Goal: Ask a question: Seek information or help from site administrators or community

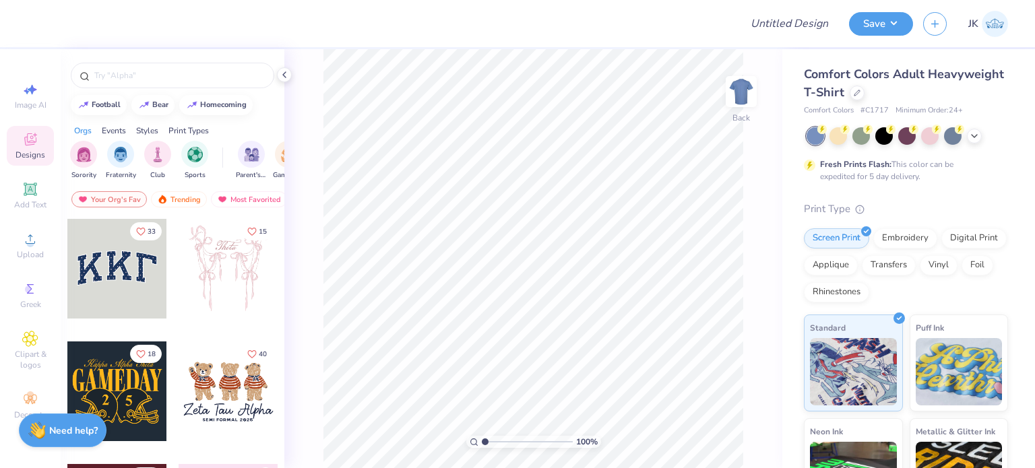
click at [51, 432] on strong "Need help?" at bounding box center [73, 430] width 49 height 13
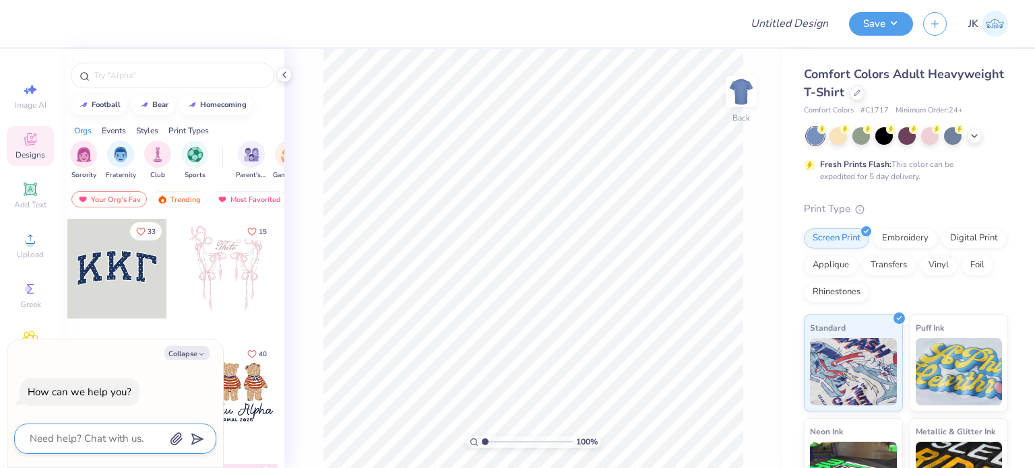
click at [67, 434] on textarea at bounding box center [96, 439] width 137 height 18
type textarea "h"
type textarea "x"
type textarea "ho"
type textarea "x"
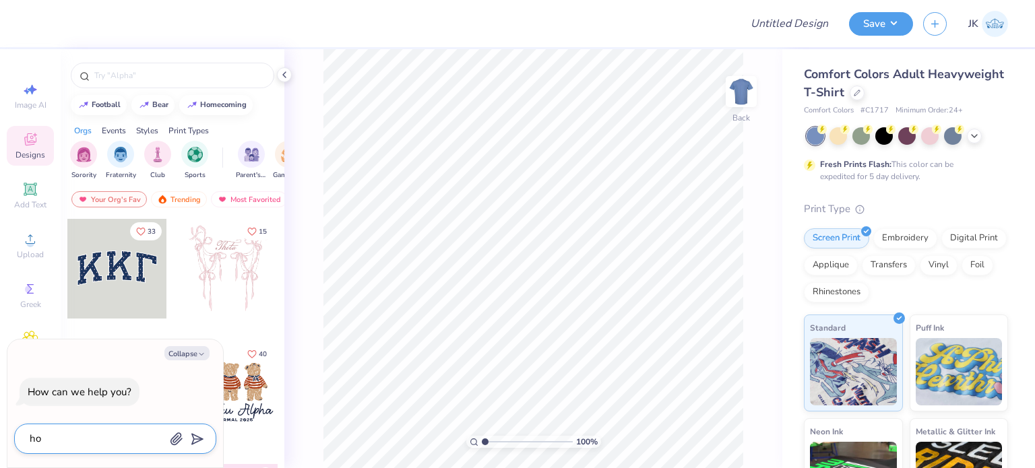
type textarea "how"
type textarea "x"
type textarea "how"
type textarea "x"
type textarea "how c"
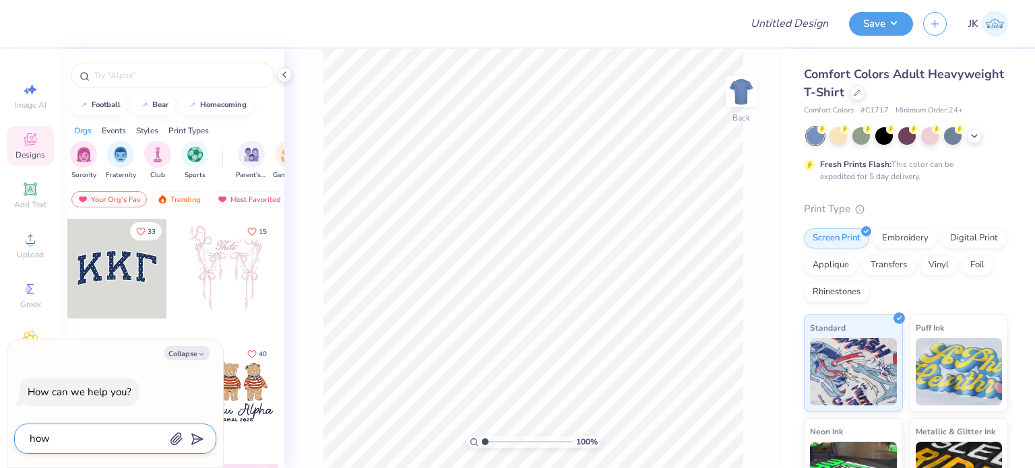
type textarea "x"
type textarea "how"
type textarea "x"
type textarea "how c"
type textarea "x"
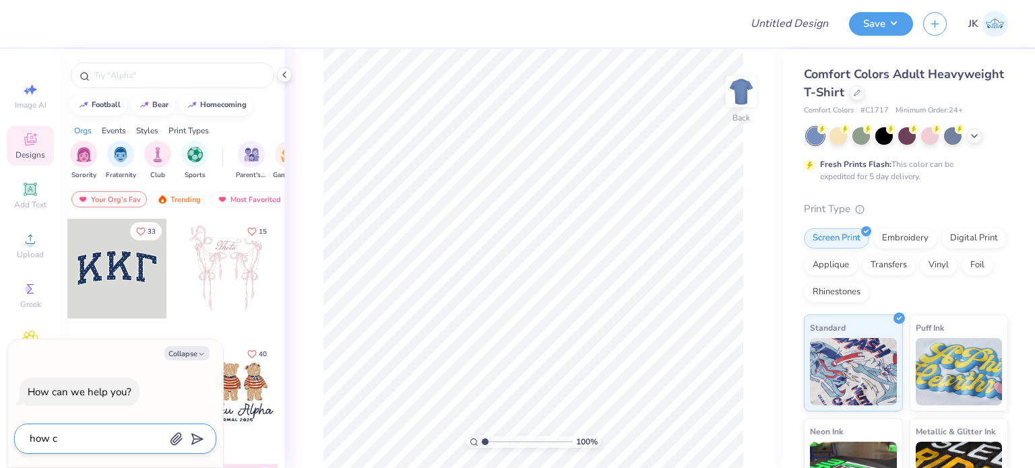
type textarea "how ca"
type textarea "x"
type textarea "how can"
type textarea "x"
type textarea "how can"
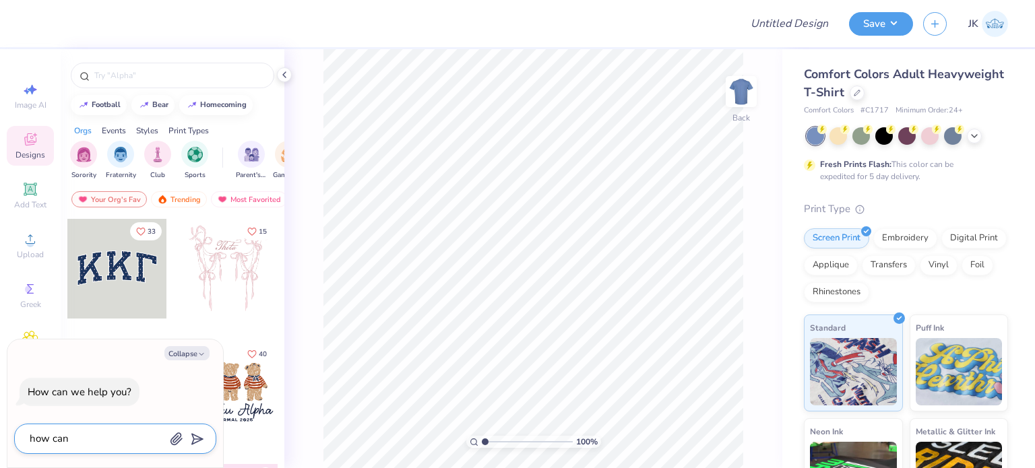
type textarea "x"
type textarea "how can I"
type textarea "x"
type textarea "how can I"
type textarea "x"
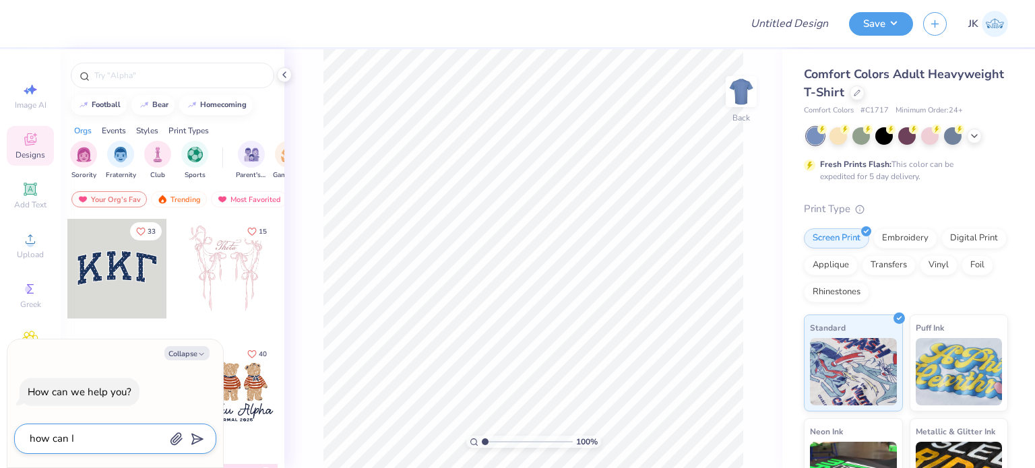
type textarea "how can I p"
type textarea "x"
type textarea "how can I pu"
type textarea "x"
type textarea "how can I put"
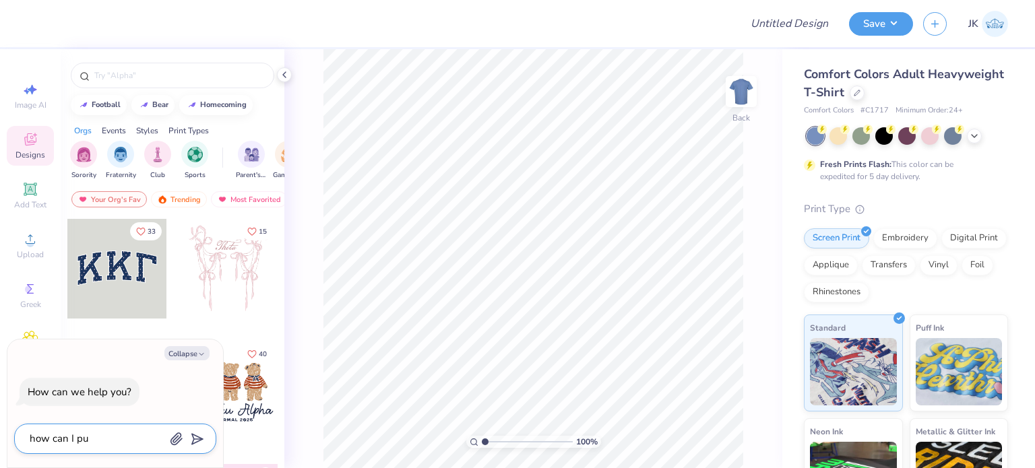
type textarea "x"
type textarea "how can I put"
type textarea "x"
type textarea "how can I put c"
type textarea "x"
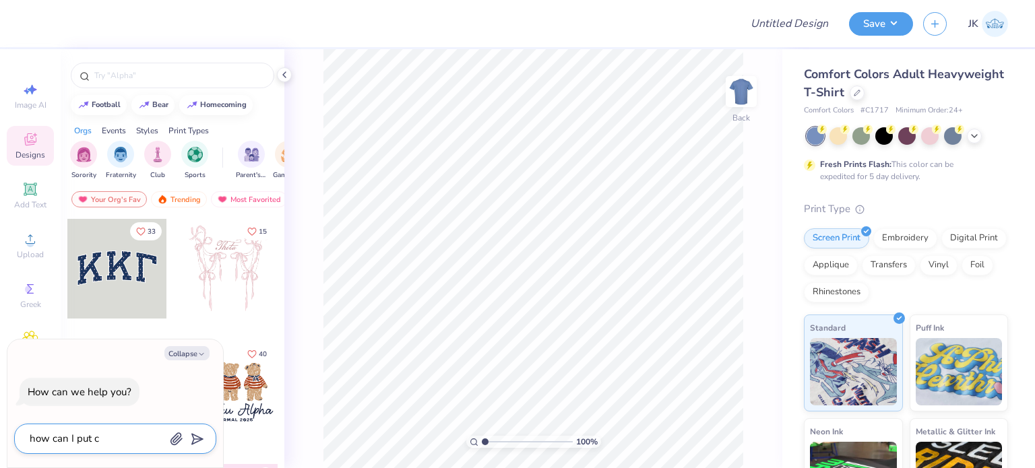
type textarea "how can I put cu"
type textarea "x"
type textarea "how can I put cus"
type textarea "x"
type textarea "how can I put cust"
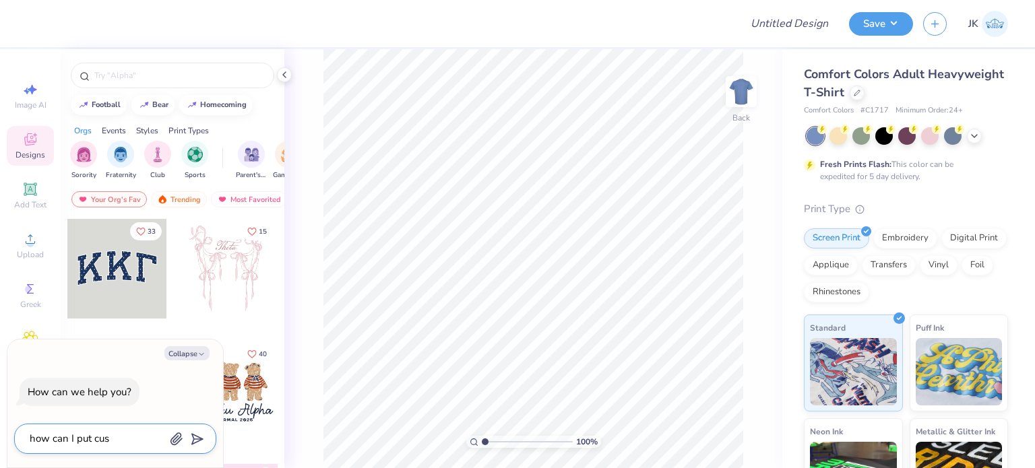
type textarea "x"
type textarea "how can I put custo"
type textarea "x"
type textarea "how can I put custon"
type textarea "x"
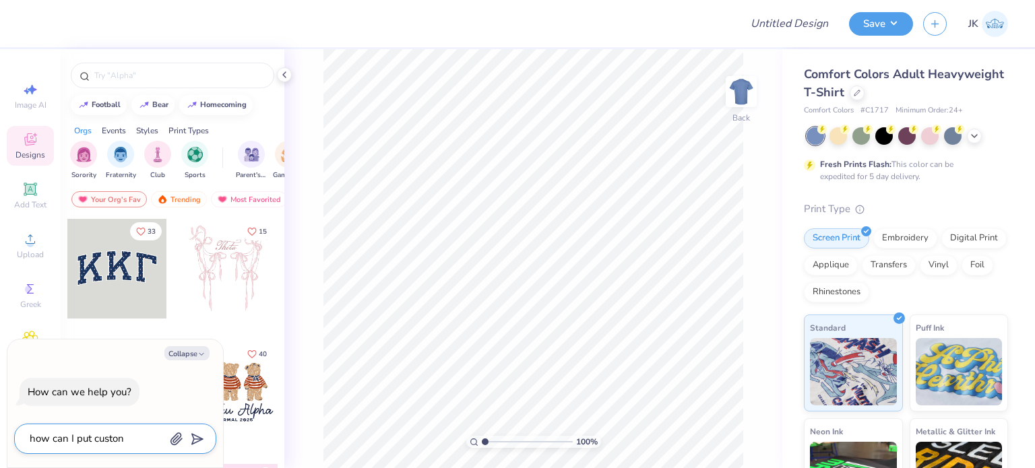
type textarea "how can I put custon"
type textarea "x"
type textarea "how can I put custon m"
type textarea "x"
type textarea "how can I put custon"
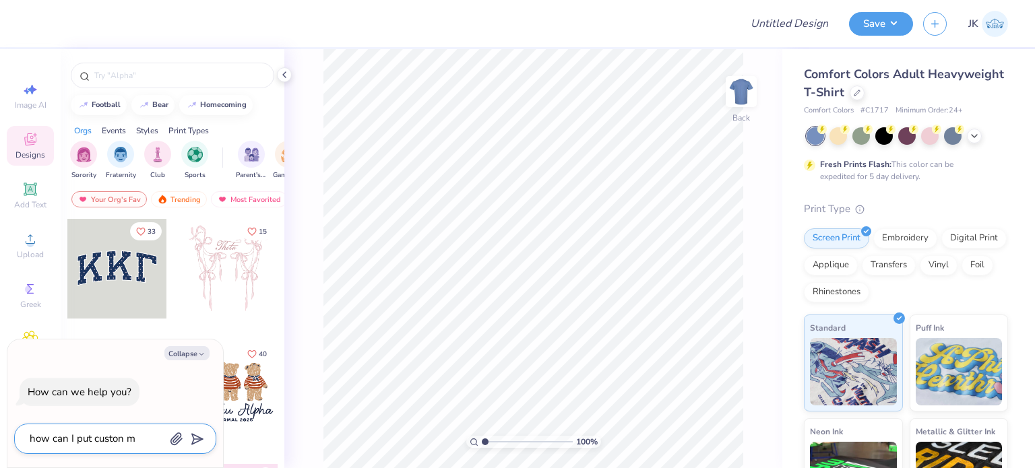
type textarea "x"
type textarea "how can I put custon"
type textarea "x"
type textarea "how can I put custo"
type textarea "x"
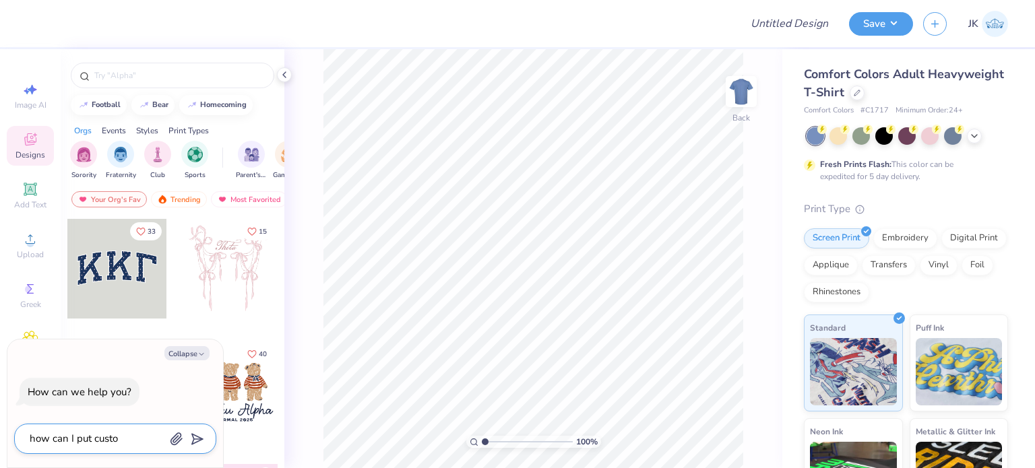
type textarea "how can I put custom"
type textarea "x"
type textarea "how can I put custom"
type textarea "x"
type textarea "how can I put custom n"
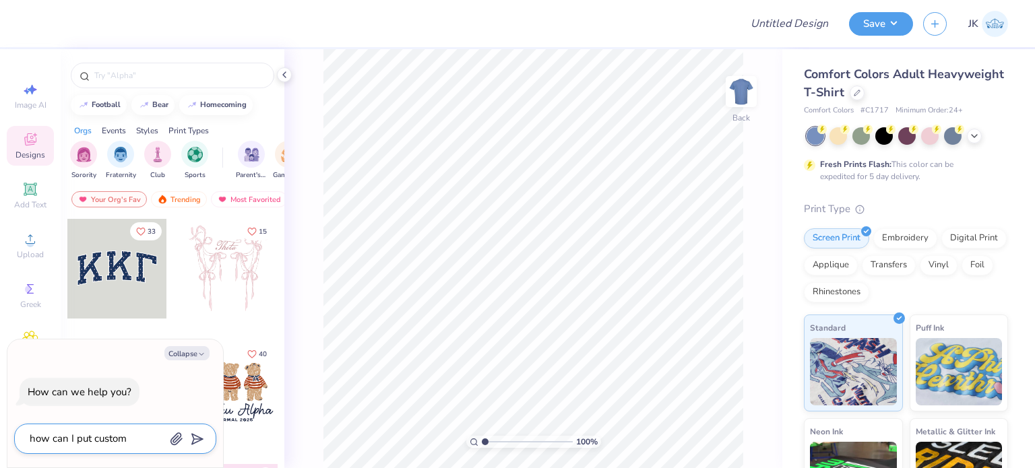
type textarea "x"
type textarea "how can I put custom na"
type textarea "x"
type textarea "how can I put custom naem"
type textarea "x"
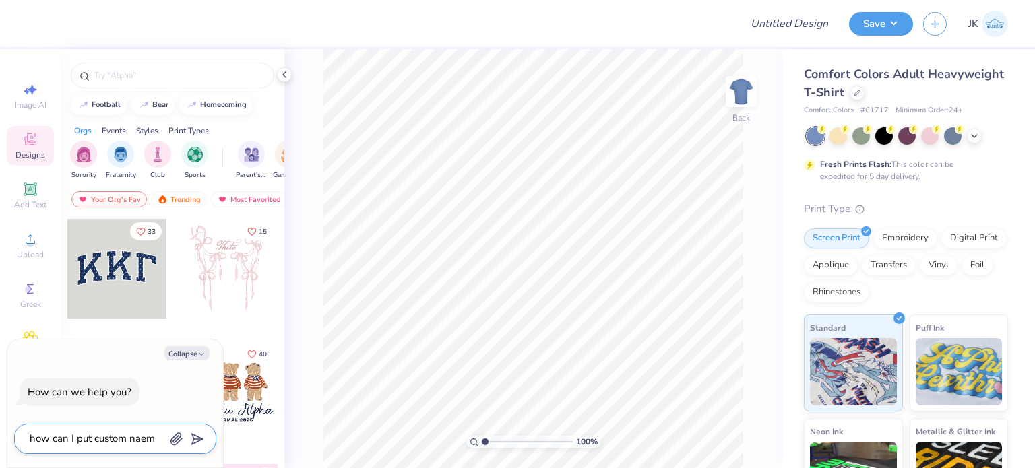
type textarea "how can I put custom naems"
type textarea "x"
type textarea "how can I put custom naem"
type textarea "x"
type textarea "how can I put custom nae"
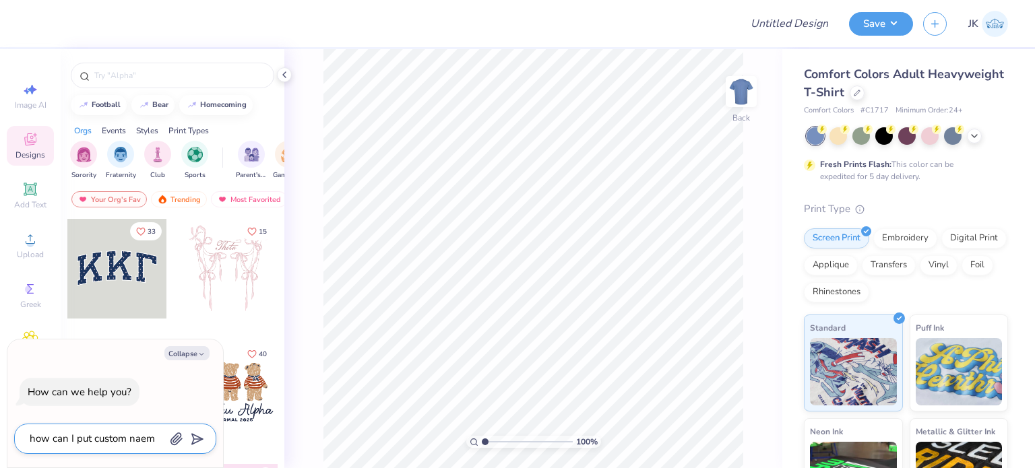
type textarea "x"
type textarea "how can I put custom na"
type textarea "x"
type textarea "how can I put custom nae"
type textarea "x"
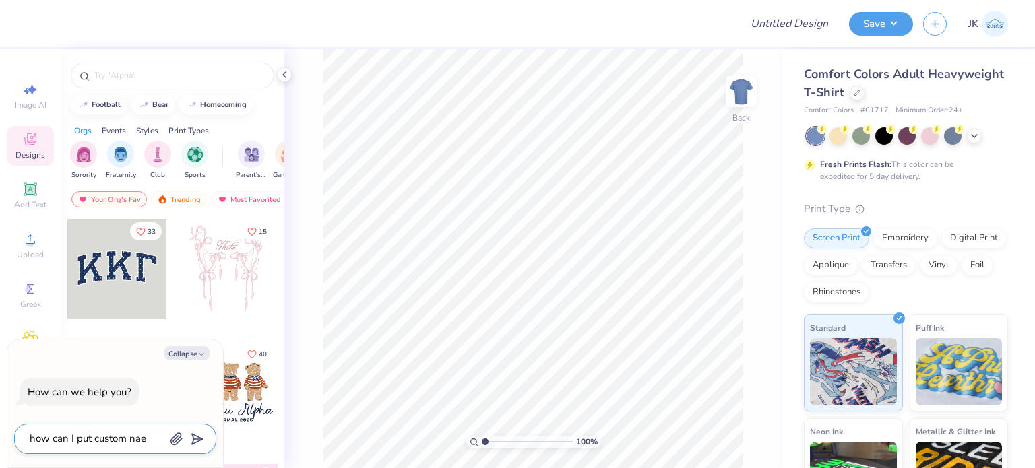
type textarea "how can I put custom na"
type textarea "x"
type textarea "how can I put custom nam"
type textarea "x"
type textarea "how can I put custom name"
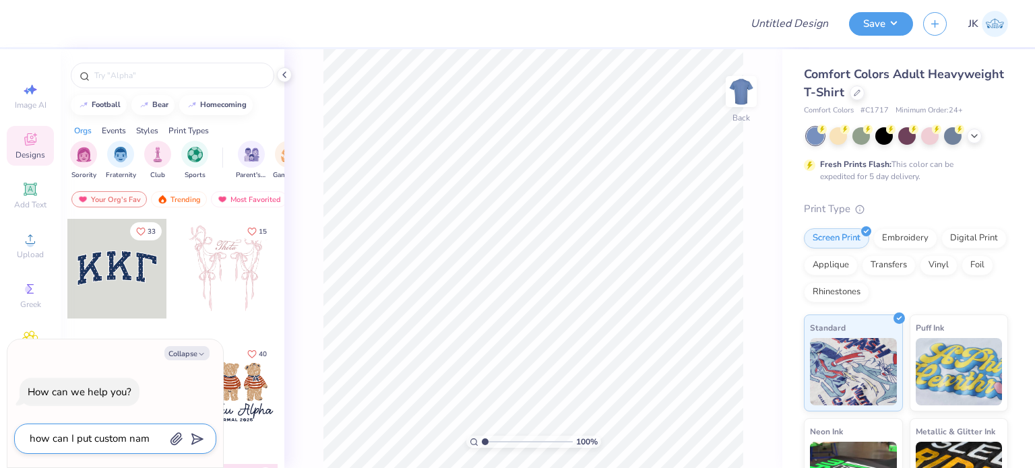
type textarea "x"
type textarea "how can I put custom names"
type textarea "x"
type textarea "how can I put custom names"
type textarea "x"
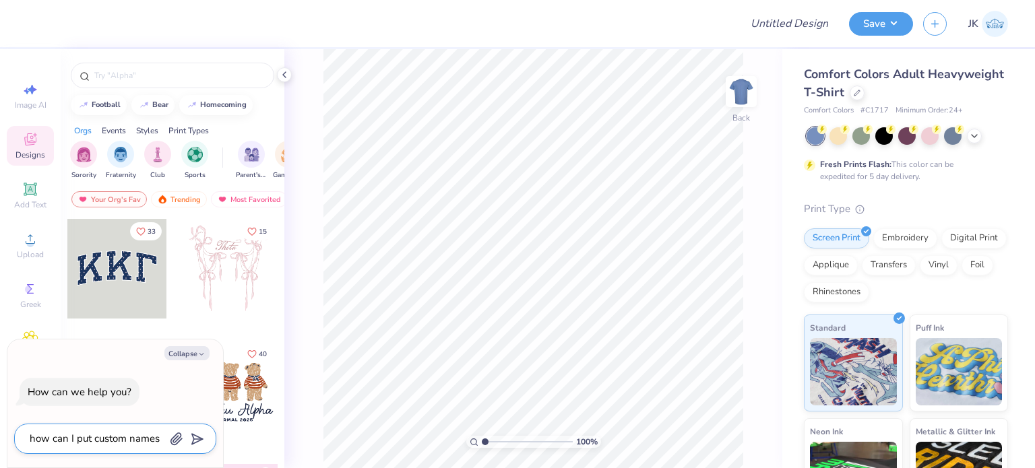
type textarea "how can I put custom names o"
type textarea "x"
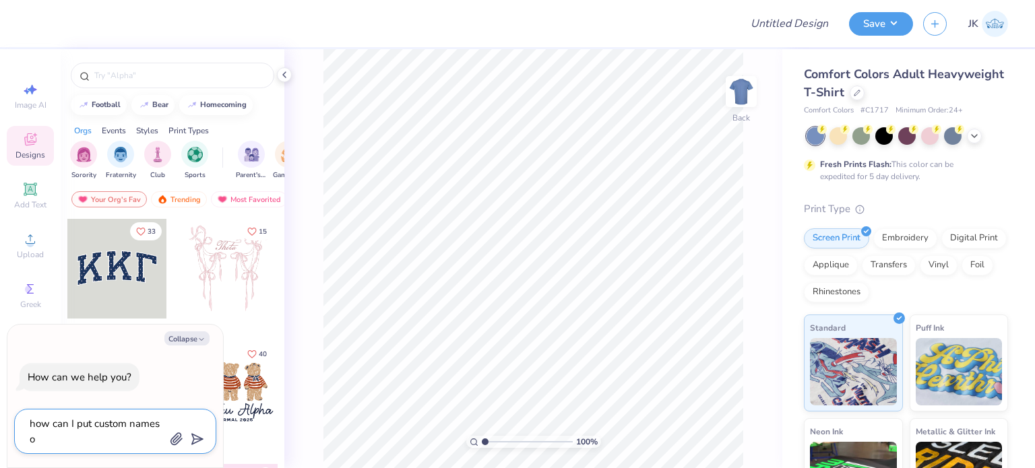
type textarea "how can I put custom names on"
type textarea "x"
type textarea "how can I put custom names on"
type textarea "x"
type textarea "how can I put custom names on t"
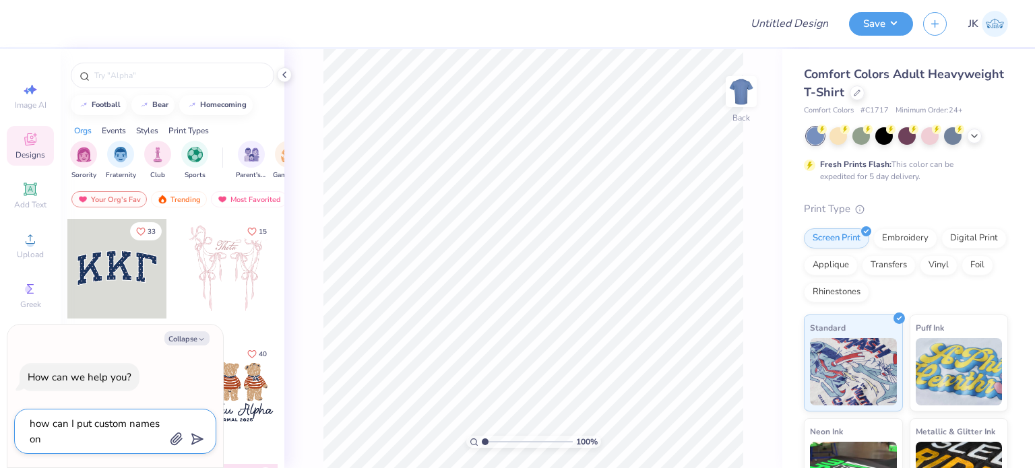
type textarea "x"
type textarea "how can I put custom names on th"
type textarea "x"
type textarea "how can I put custom names on the"
type textarea "x"
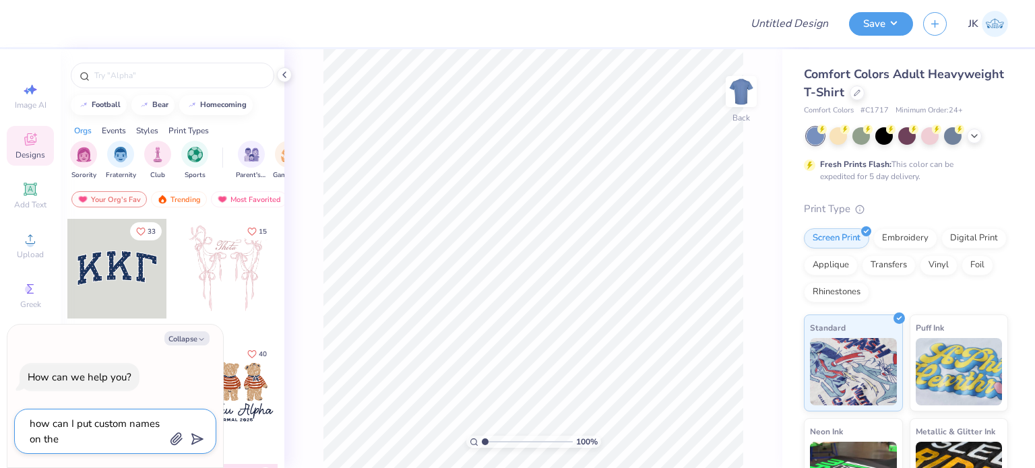
type textarea "how can I put custom names on the s"
type textarea "x"
type textarea "how can I put custom names on the se"
type textarea "x"
type textarea "how can I put custom names on the s"
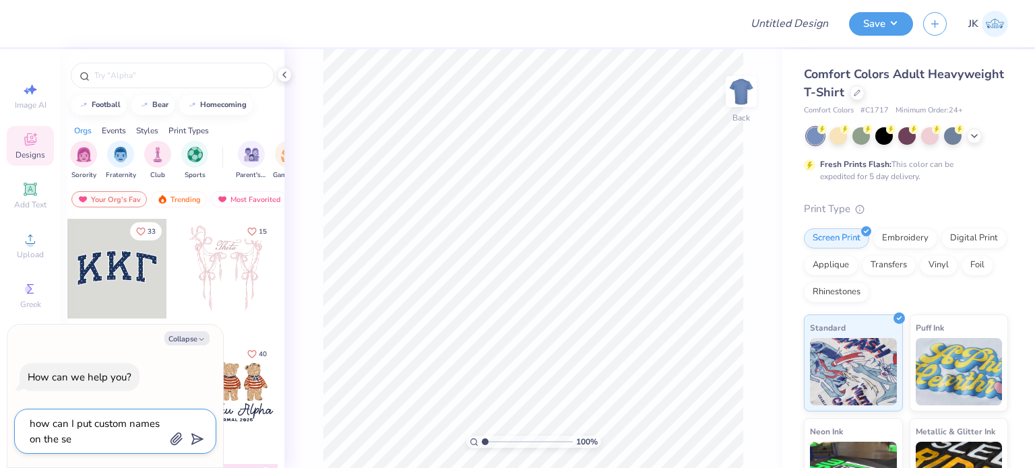
type textarea "x"
type textarea "how can I put custom names on the sk"
type textarea "x"
type textarea "how can I put custom names on the ske"
type textarea "x"
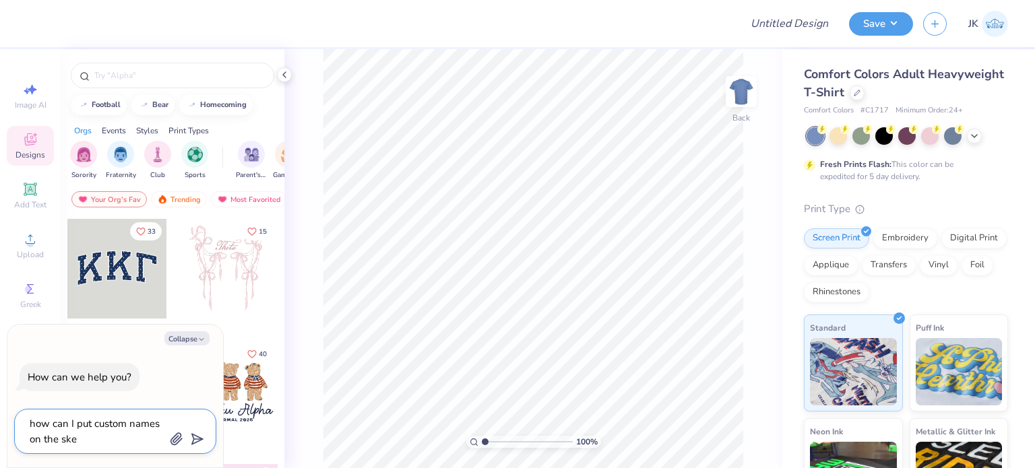
type textarea "how can I put custom names on the skee"
type textarea "x"
type textarea "how can I put custom names on the ske"
type textarea "x"
type textarea "how can I put custom names on the sk"
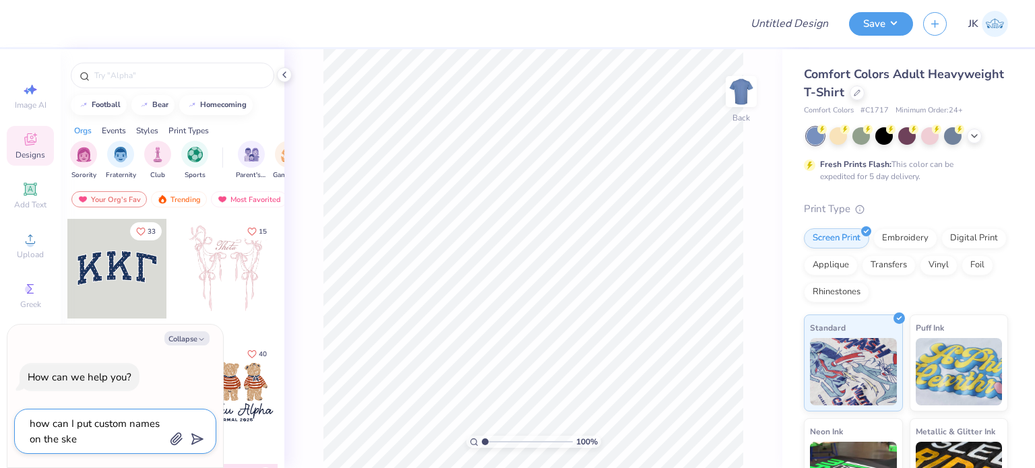
type textarea "x"
type textarea "how can I put custom names on the s"
type textarea "x"
type textarea "how can I put custom names on the sl"
type textarea "x"
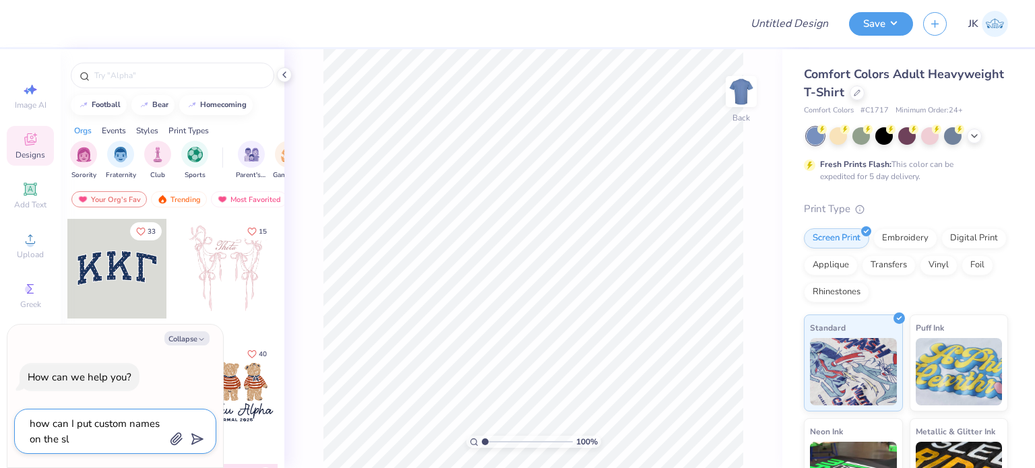
type textarea "how can I put custom names on the sle"
type textarea "x"
type textarea "how can I put custom names on the slee"
type textarea "x"
type textarea "how can I put custom names on the sleev"
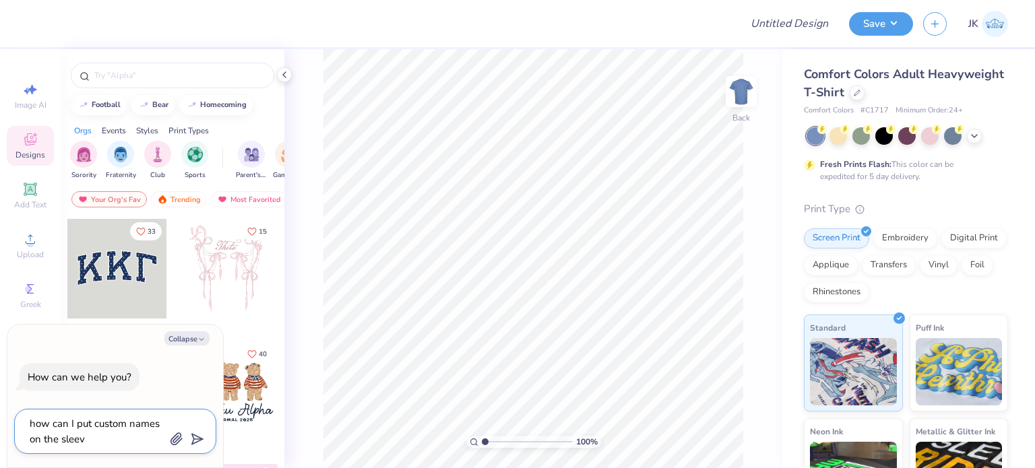
type textarea "x"
type textarea "how can I put custom names on the sleevs"
type textarea "x"
type textarea "how can I put custom names on the sleev"
type textarea "x"
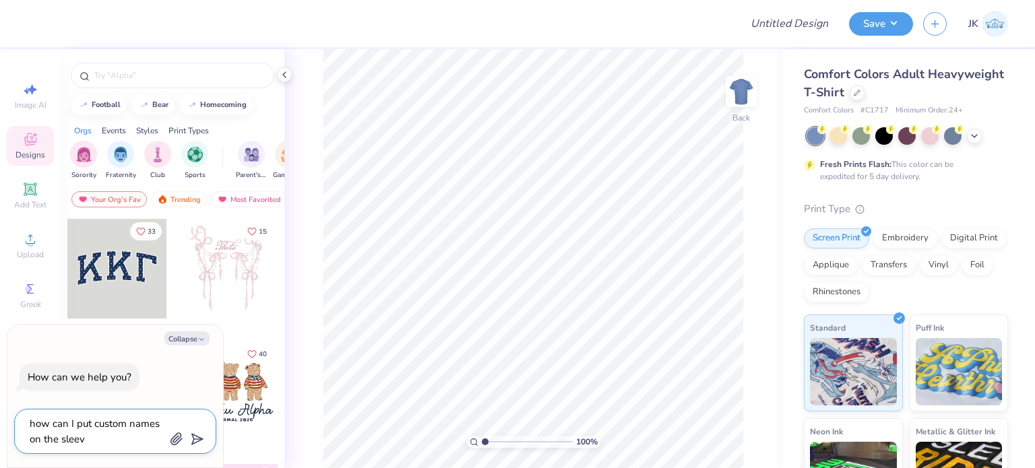
type textarea "how can I put custom names on the sleeve"
type textarea "x"
type textarea "how can I put custom names on the sleeves"
type textarea "x"
type textarea "how can I put custom names on the sleeves?"
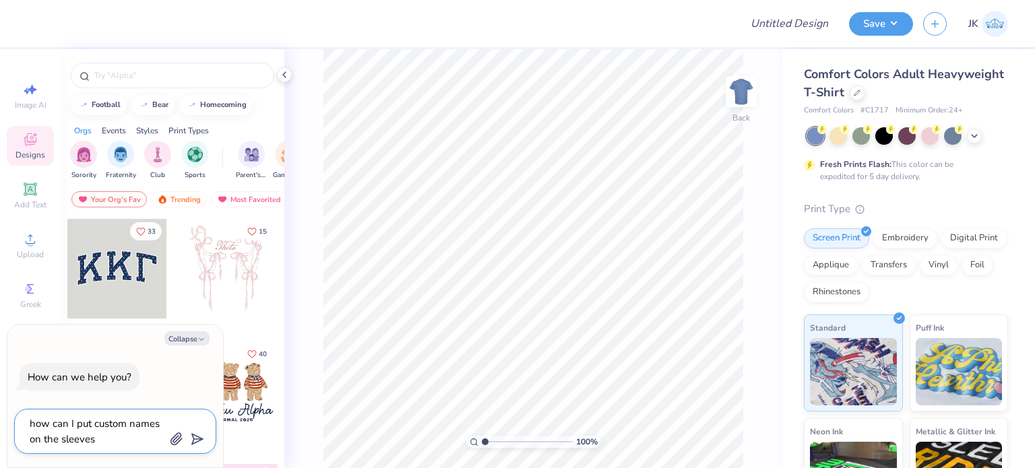
type textarea "x"
type textarea "how can I put custom names on the sleeves?"
click at [860, 92] on icon at bounding box center [856, 91] width 5 height 5
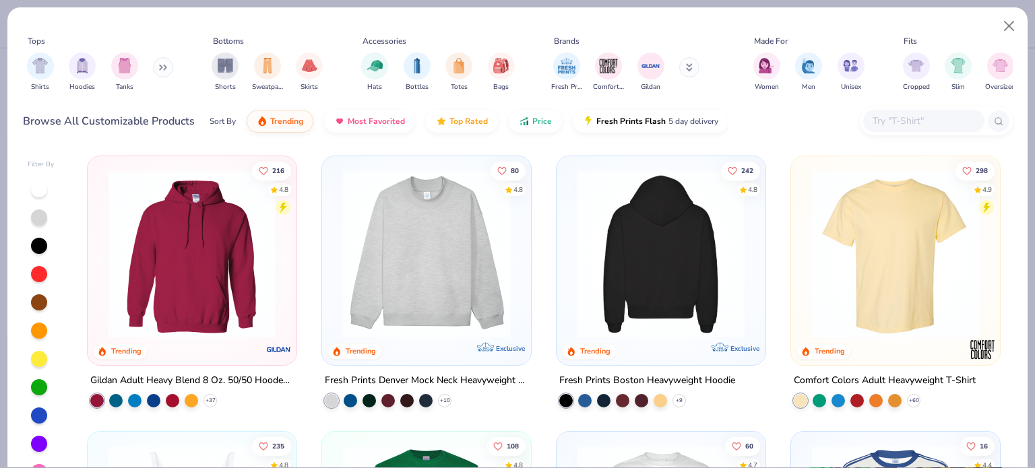
click at [424, 315] on img at bounding box center [426, 254] width 182 height 168
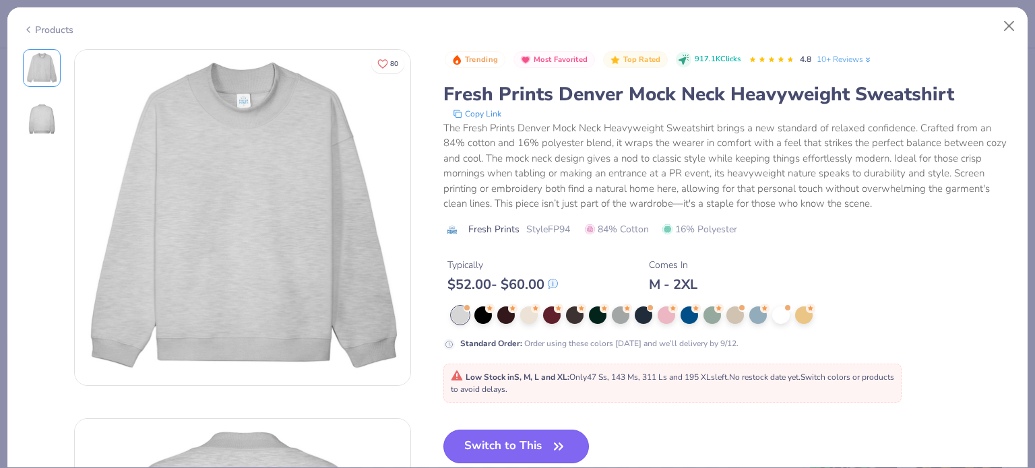
click at [505, 449] on button "Switch to This" at bounding box center [516, 447] width 146 height 34
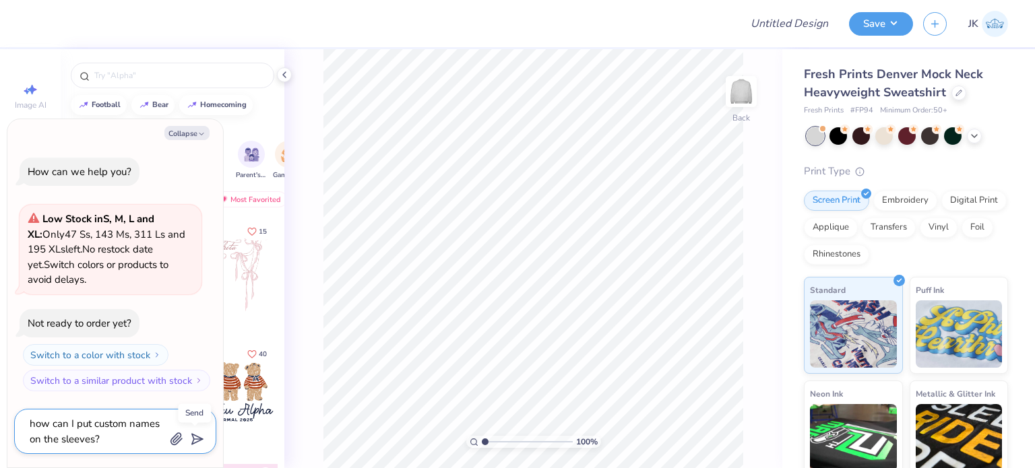
click at [195, 440] on line "submit" at bounding box center [198, 439] width 9 height 9
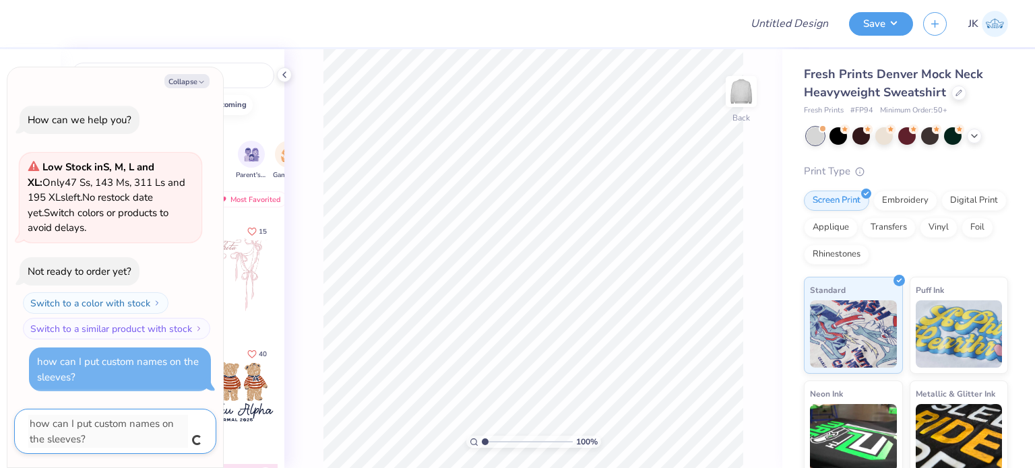
type textarea "x"
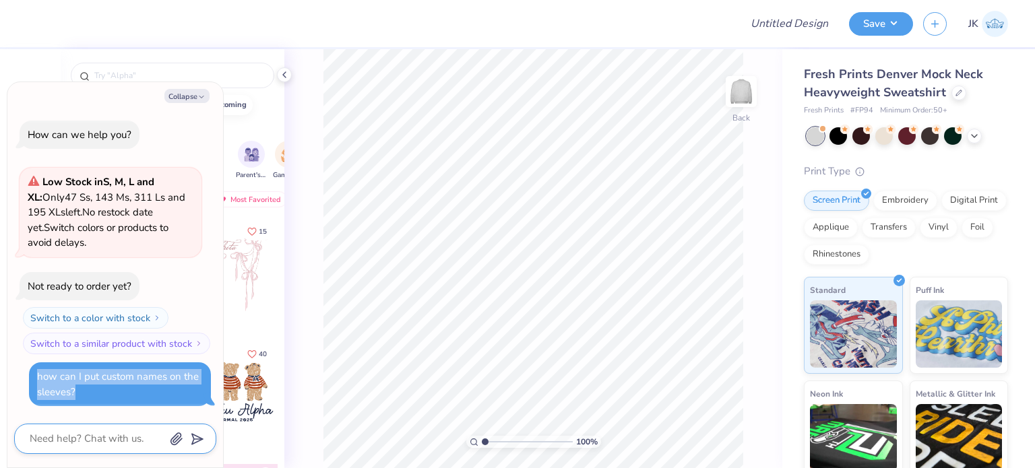
drag, startPoint x: 113, startPoint y: 393, endPoint x: 33, endPoint y: 368, distance: 83.3
click at [33, 368] on div "how can I put custom names on the sleeves?" at bounding box center [120, 384] width 182 height 44
copy div "how can I put custom names on the sleeves?"
type textarea "x"
click at [74, 445] on textarea at bounding box center [96, 439] width 137 height 18
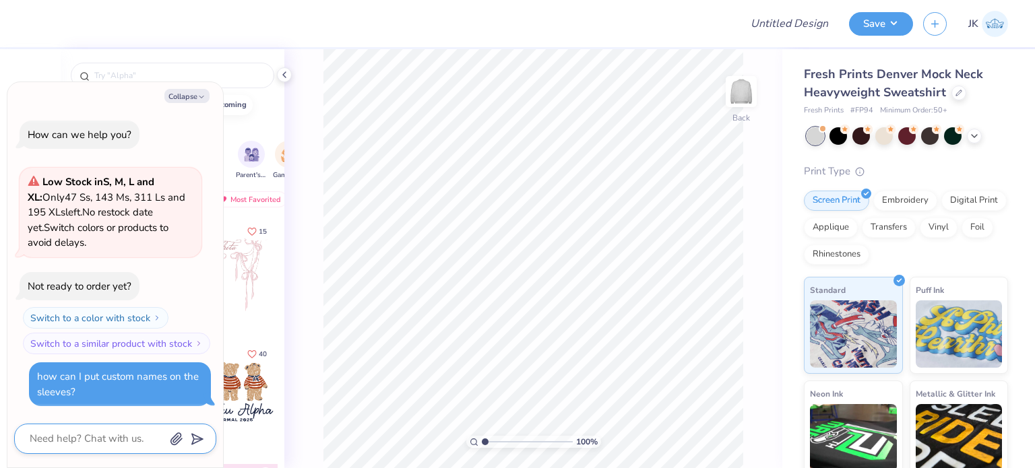
paste textarea "how can I put custom names on the sleeves?"
type textarea "how can I put custom names on the sleeves?"
type textarea "x"
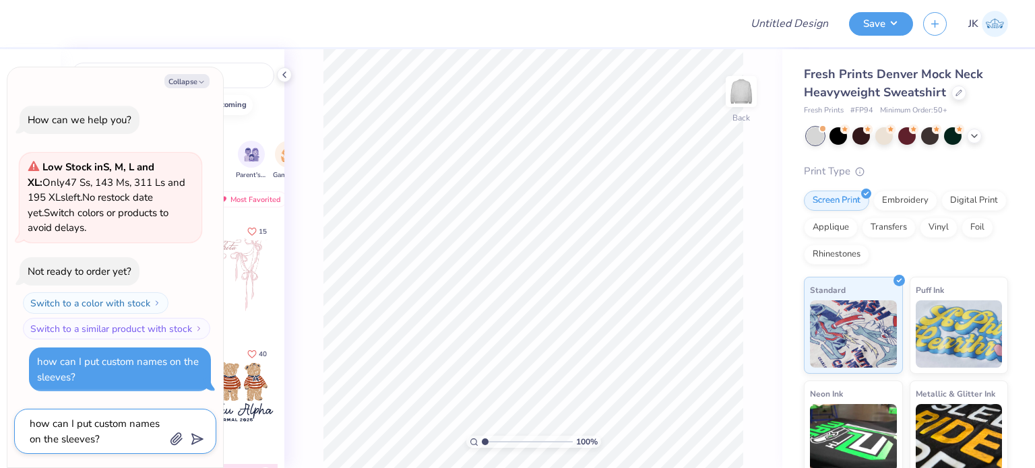
type textarea "how can I put custom names on the sleeves?"
type textarea "x"
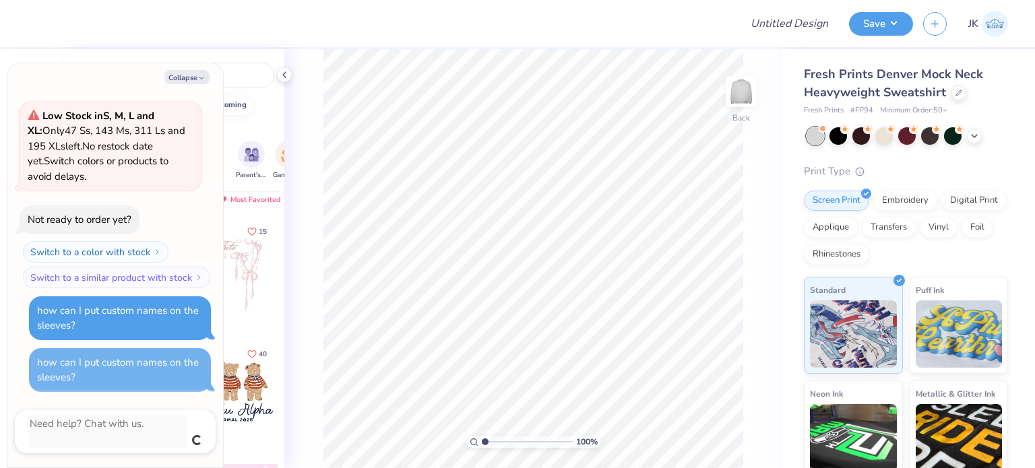
scroll to position [32, 0]
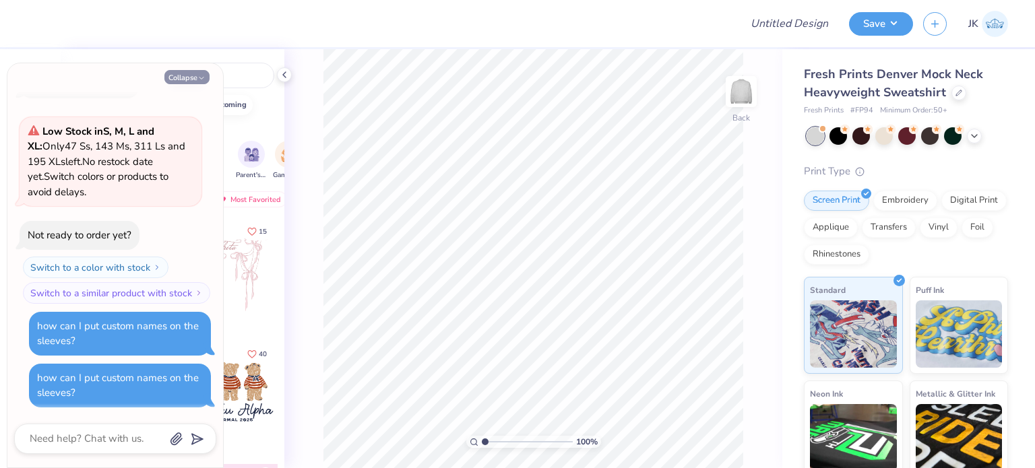
click at [192, 75] on button "Collapse" at bounding box center [186, 77] width 45 height 14
type textarea "x"
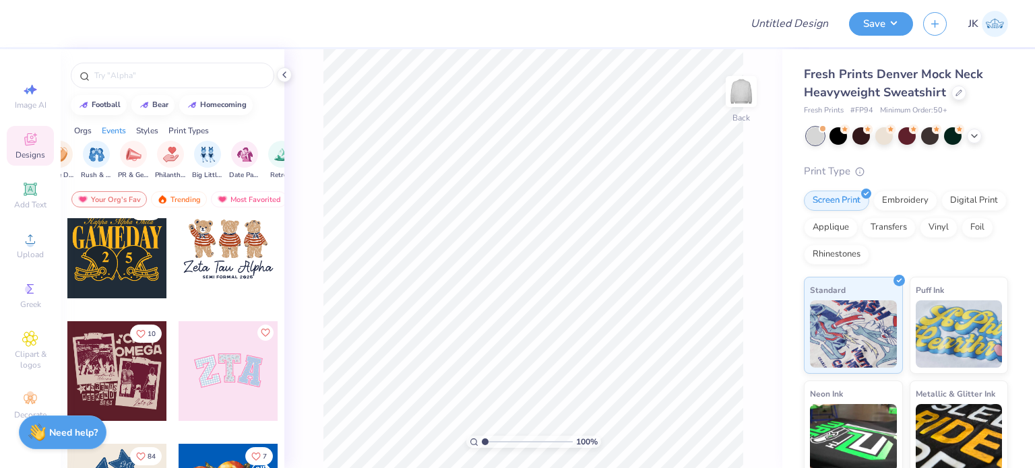
scroll to position [164, 0]
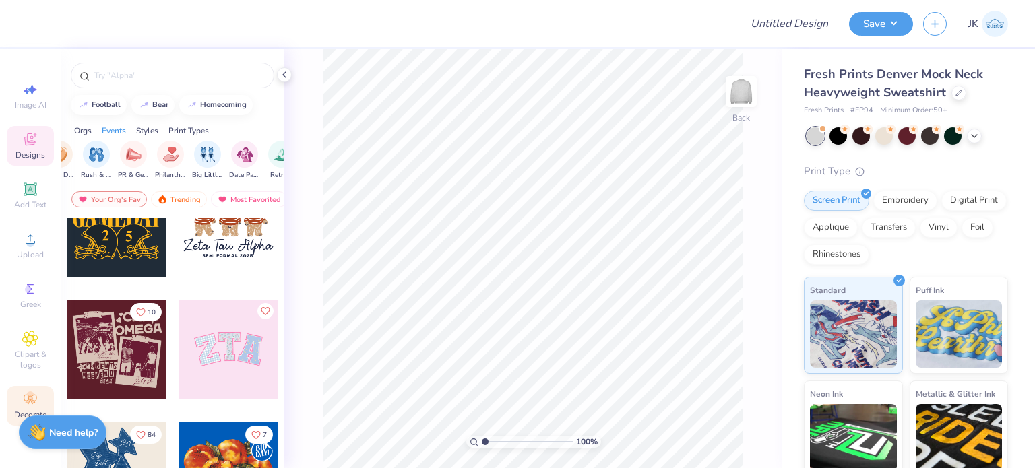
click at [32, 397] on icon at bounding box center [30, 399] width 13 height 9
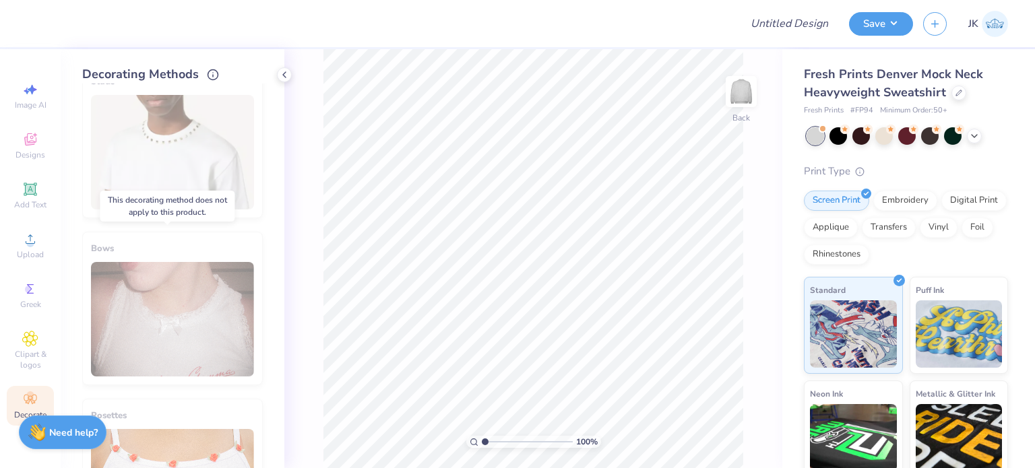
scroll to position [793, 0]
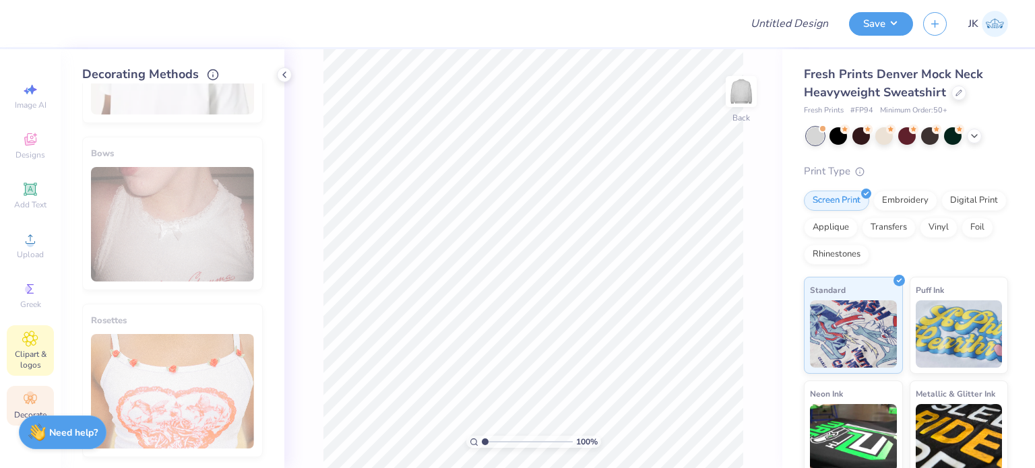
click at [20, 356] on span "Clipart & logos" at bounding box center [30, 360] width 47 height 22
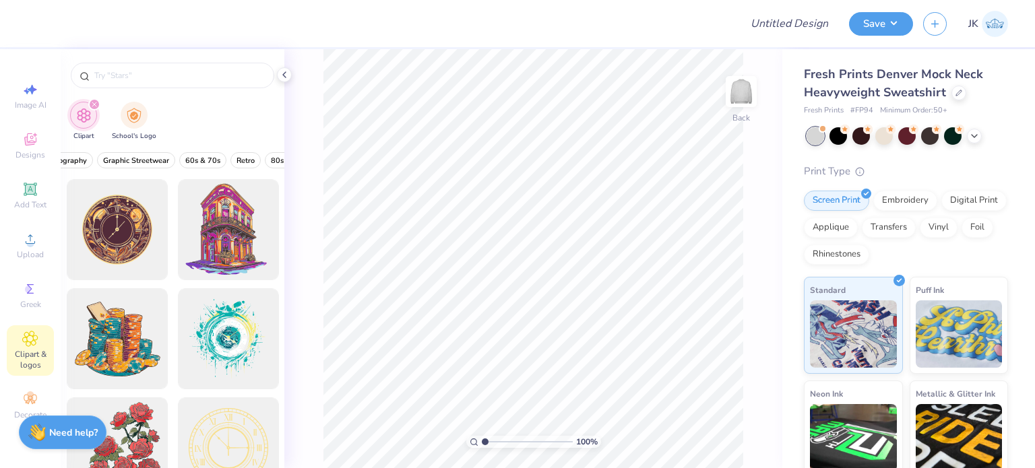
scroll to position [0, 231]
click at [15, 302] on div "Greek" at bounding box center [30, 296] width 47 height 40
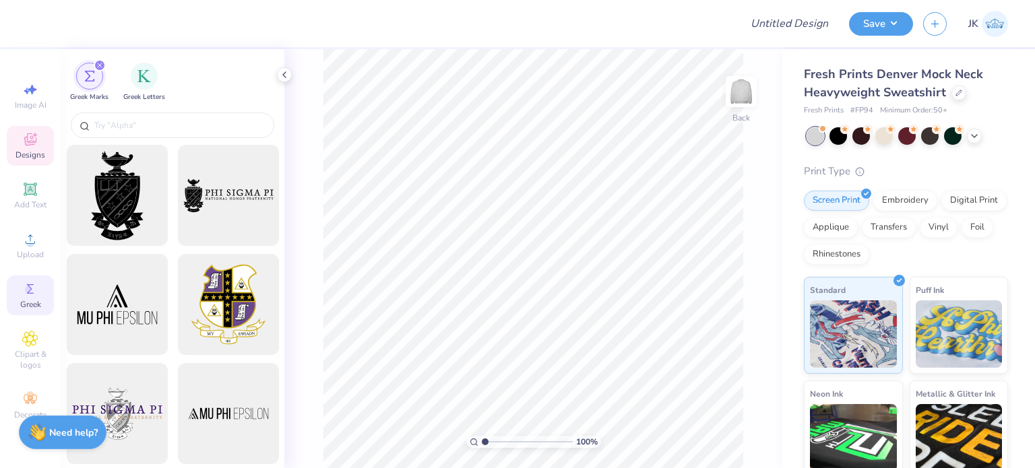
click at [27, 135] on icon at bounding box center [30, 139] width 16 height 16
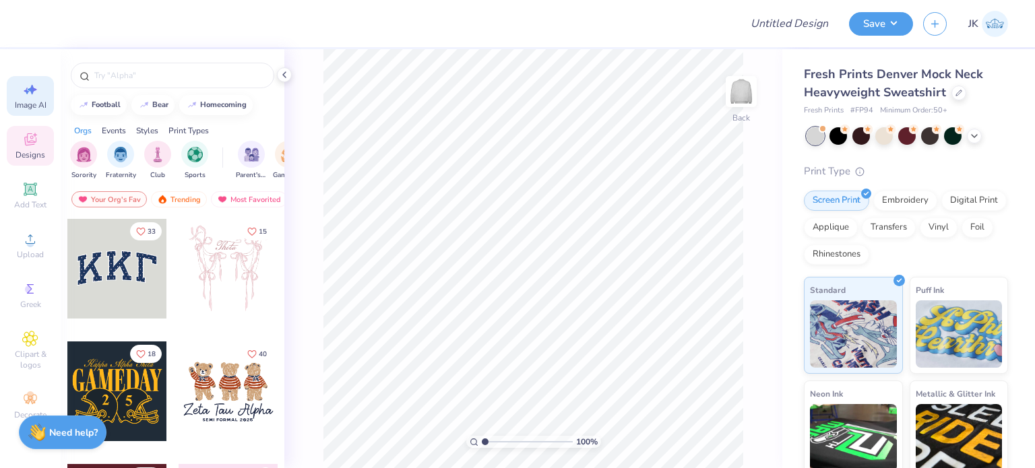
click at [43, 91] on div "Image AI" at bounding box center [30, 96] width 47 height 40
select select "4"
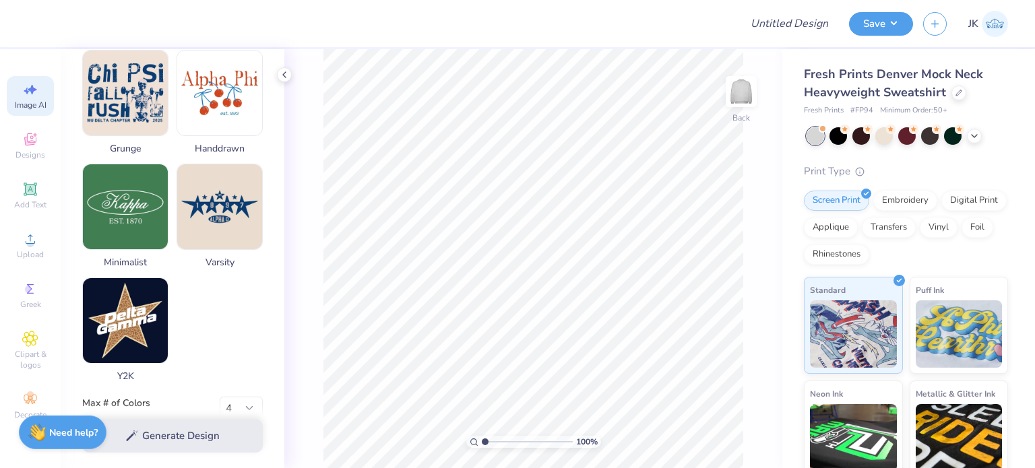
scroll to position [665, 0]
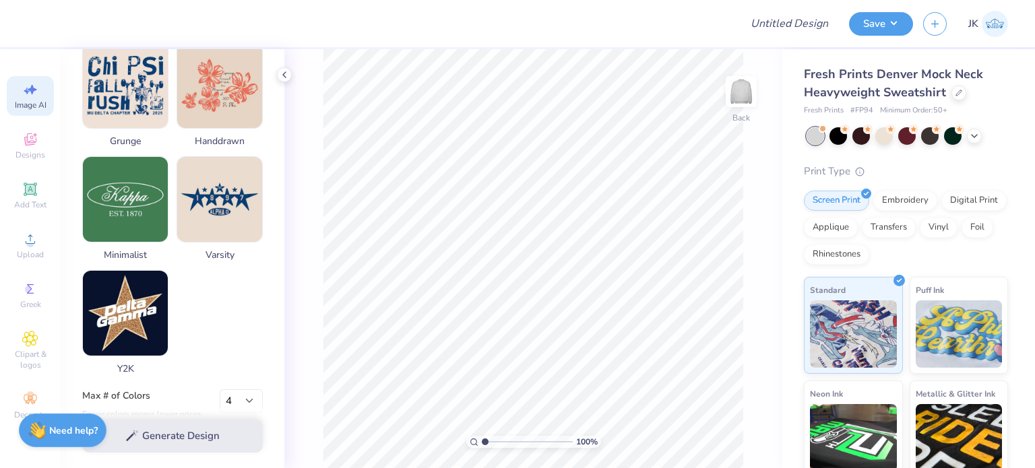
click at [69, 439] on div "Need help? Chat with us." at bounding box center [63, 431] width 88 height 34
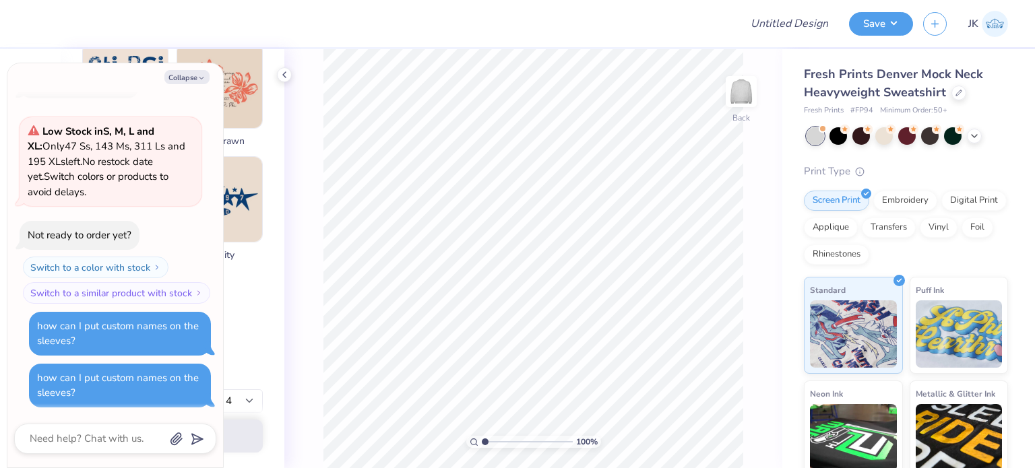
scroll to position [0, 0]
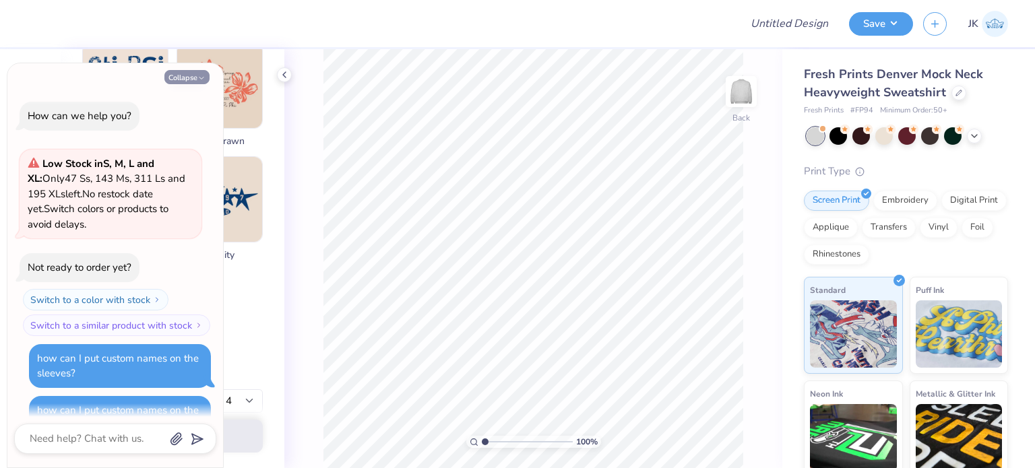
click at [204, 75] on icon "button" at bounding box center [201, 78] width 8 height 8
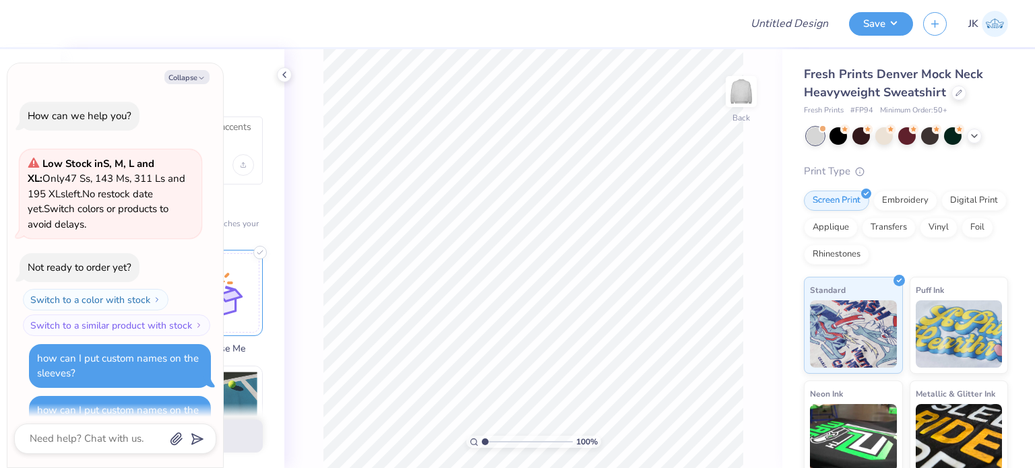
scroll to position [111, 0]
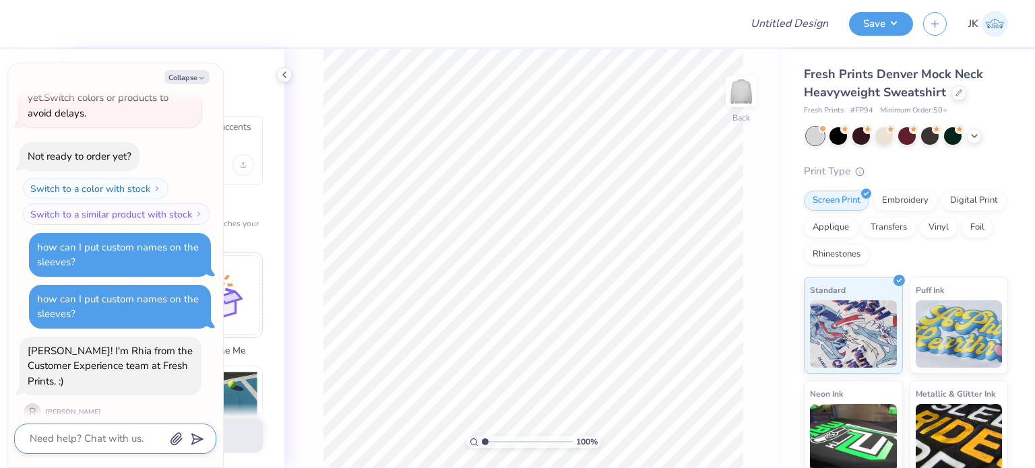
click at [95, 438] on textarea at bounding box center [96, 439] width 137 height 18
type textarea "x"
type textarea "H"
type textarea "x"
type textarea "He"
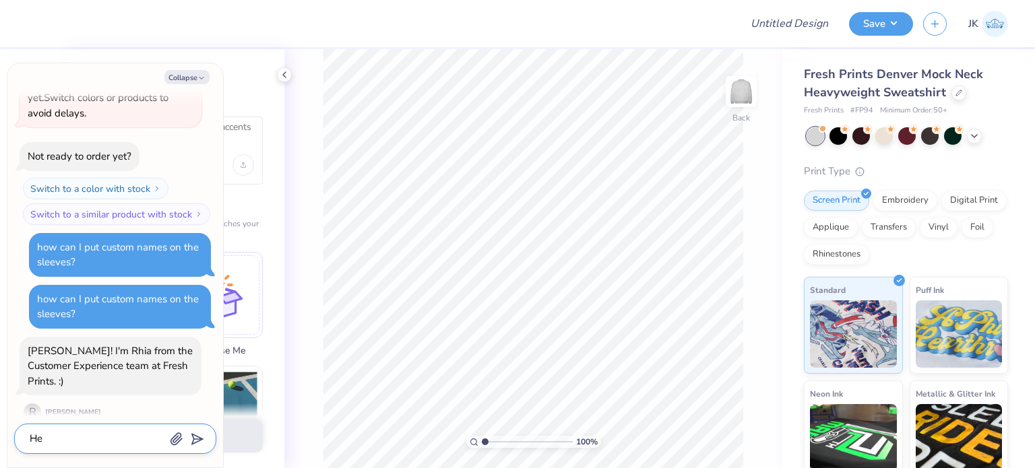
type textarea "x"
type textarea "Hey"
type textarea "x"
type textarea "Hey!"
type textarea "x"
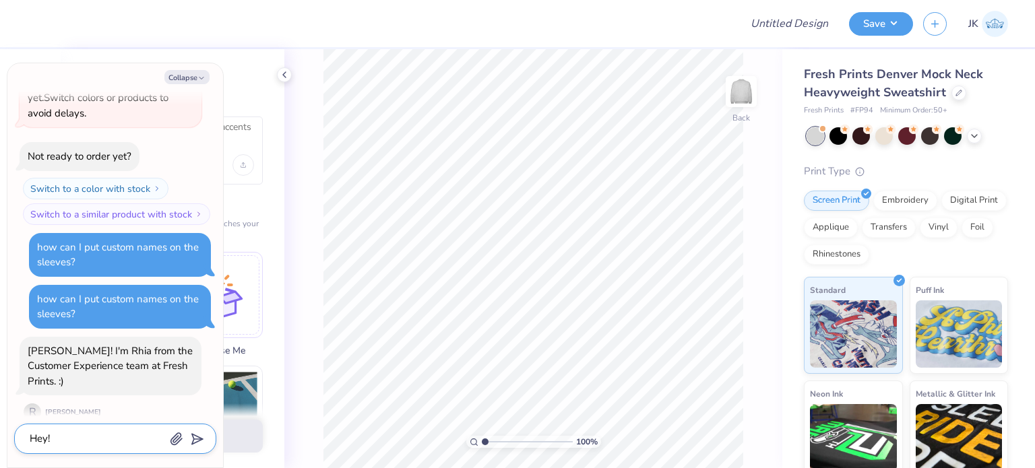
type textarea "Hey!!"
type textarea "x"
type textarea "Hey!!"
type textarea "x"
type textarea "Hey!! J"
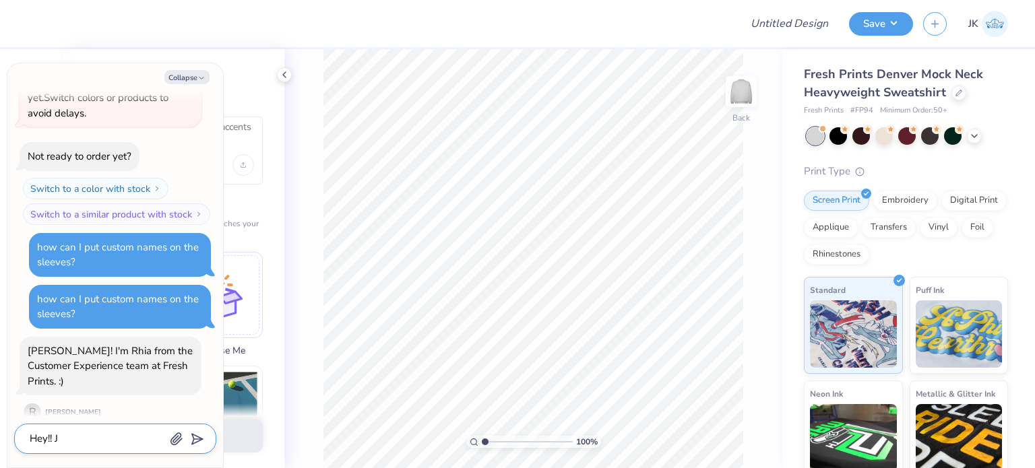
type textarea "x"
type textarea "Hey!! Ju"
type textarea "x"
type textarea "Hey!! Jur"
type textarea "x"
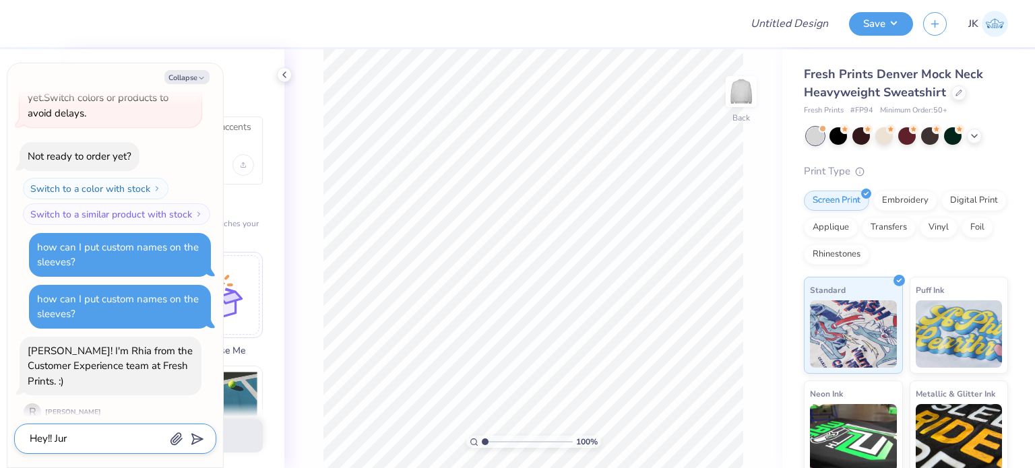
type textarea "Hey!! Ju"
type textarea "x"
type textarea "Hey!! Jus"
type textarea "x"
type textarea "Hey!! Just"
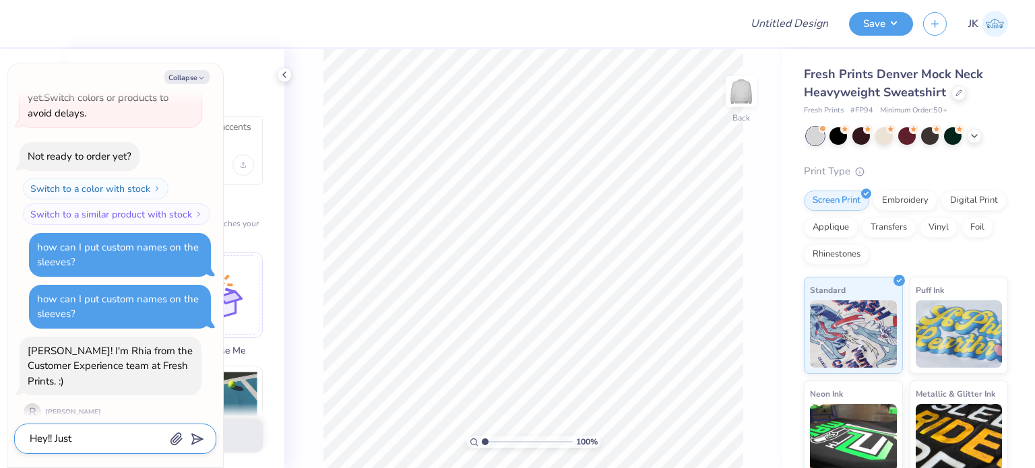
type textarea "x"
type textarea "Hey!! Just"
type textarea "x"
type textarea "Hey!! Just w"
type textarea "x"
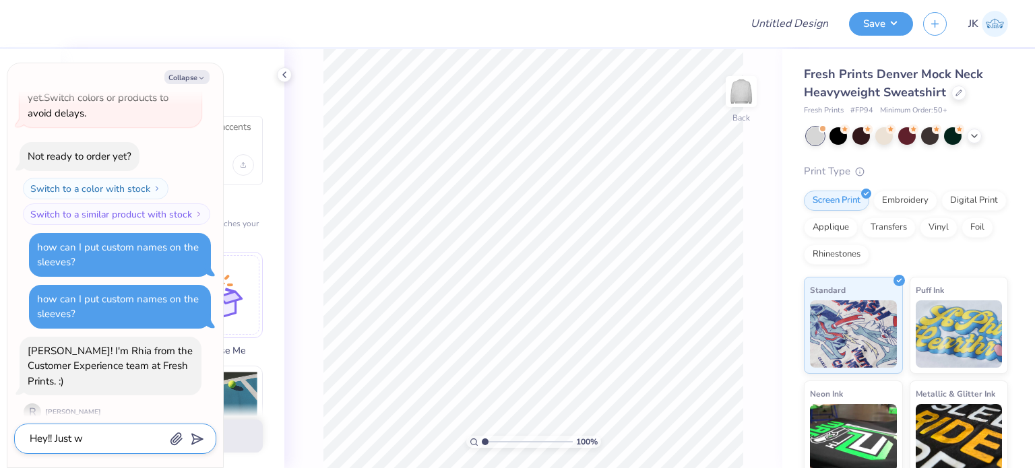
type textarea "Hey!! Just wa"
type textarea "x"
type textarea "Hey!! Just wan"
type textarea "x"
type textarea "Hey!! Just [PERSON_NAME]"
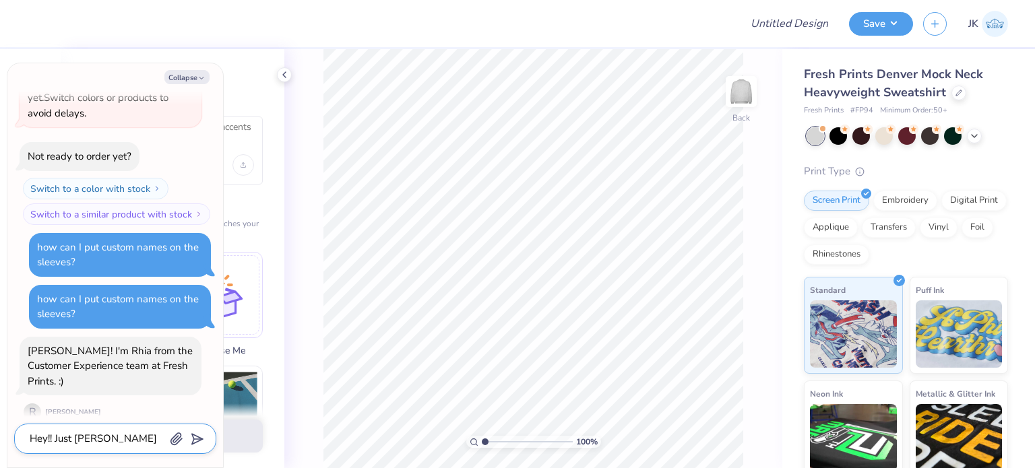
type textarea "x"
type textarea "Hey!! Just wanna"
type textarea "x"
type textarea "Hey!! Just wanna"
type textarea "x"
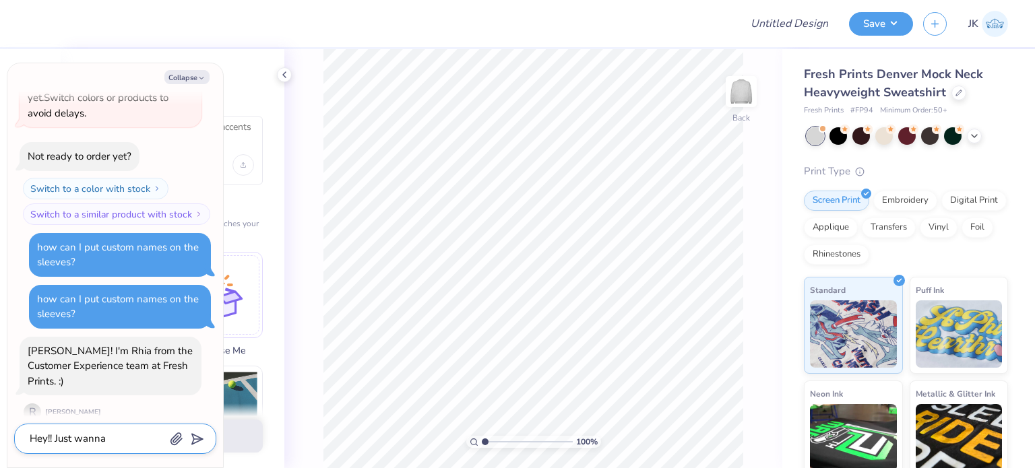
type textarea "Hey!! Just wanna k"
type textarea "x"
type textarea "Hey!! Just wanna kn"
type textarea "x"
type textarea "Hey!! Just wanna kno"
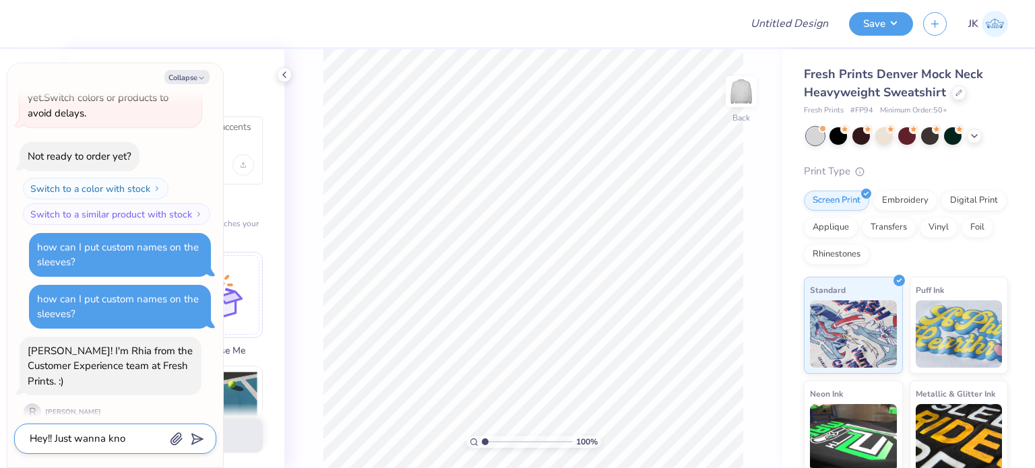
type textarea "x"
type textarea "Hey!! Just wanna know"
type textarea "x"
type textarea "Hey!! Just wanna know"
type textarea "x"
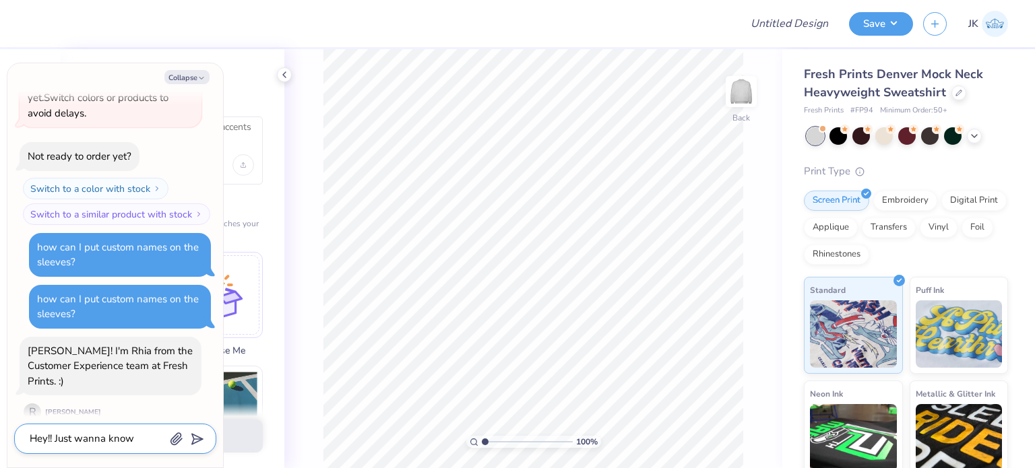
type textarea "Hey!! Just wanna know h"
type textarea "x"
type textarea "Hey!! Just wanna know ho"
type textarea "x"
type textarea "Hey!! Just wanna know h"
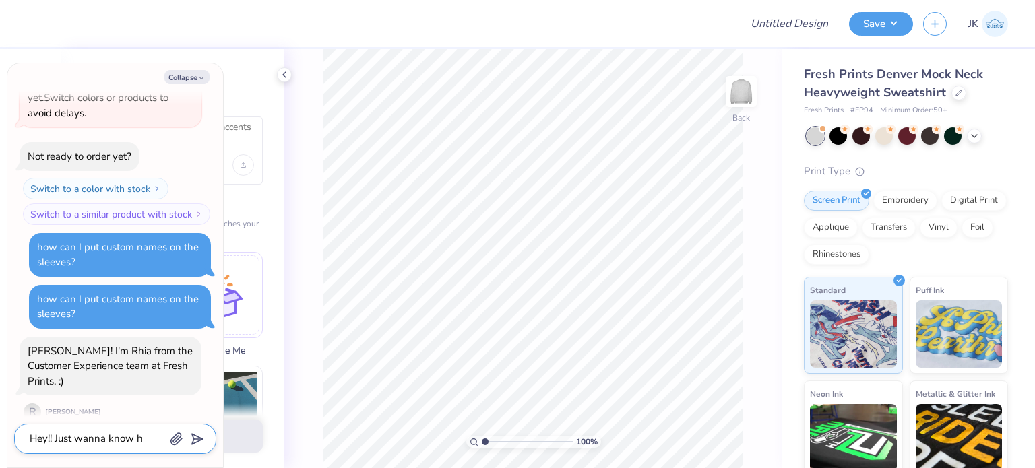
type textarea "x"
type textarea "Hey!! Just wanna know ho"
type textarea "x"
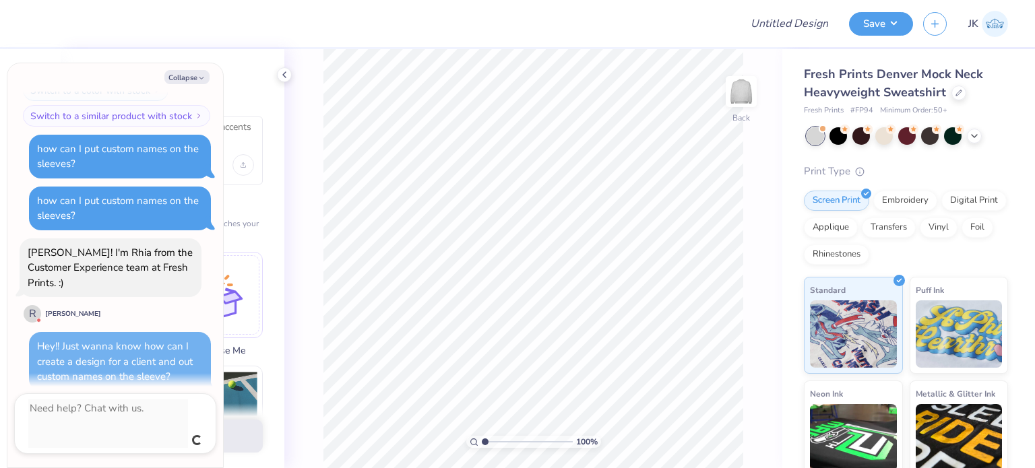
scroll to position [0, 0]
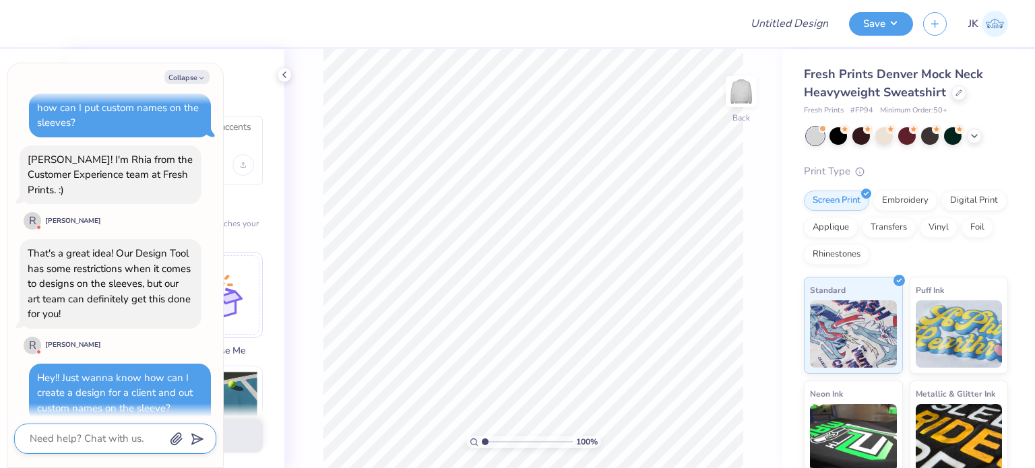
click at [127, 439] on textarea at bounding box center [96, 439] width 137 height 18
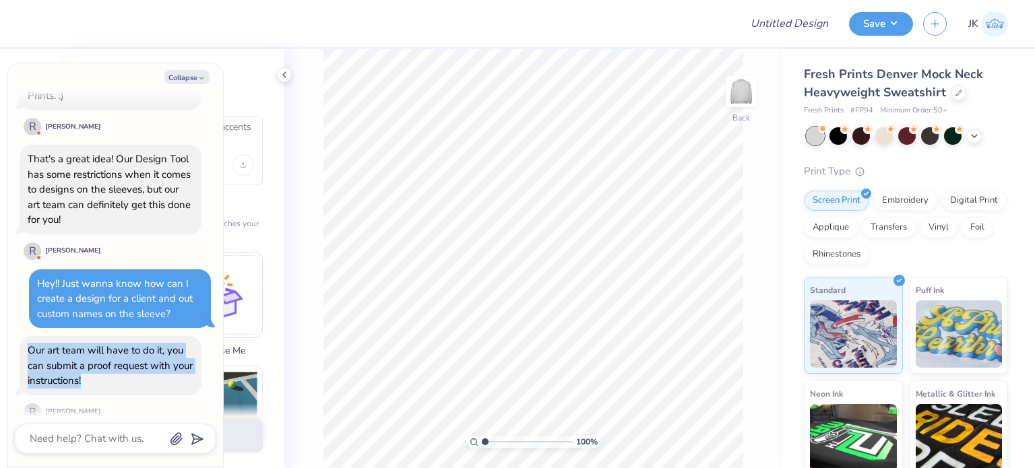
drag, startPoint x: 121, startPoint y: 369, endPoint x: 25, endPoint y: 335, distance: 102.3
click at [25, 336] on div "Our art team will have to do it, you can submit a proof request with your instr…" at bounding box center [111, 365] width 182 height 59
copy div "Our art team will have to do it, you can submit a proof request with your instr…"
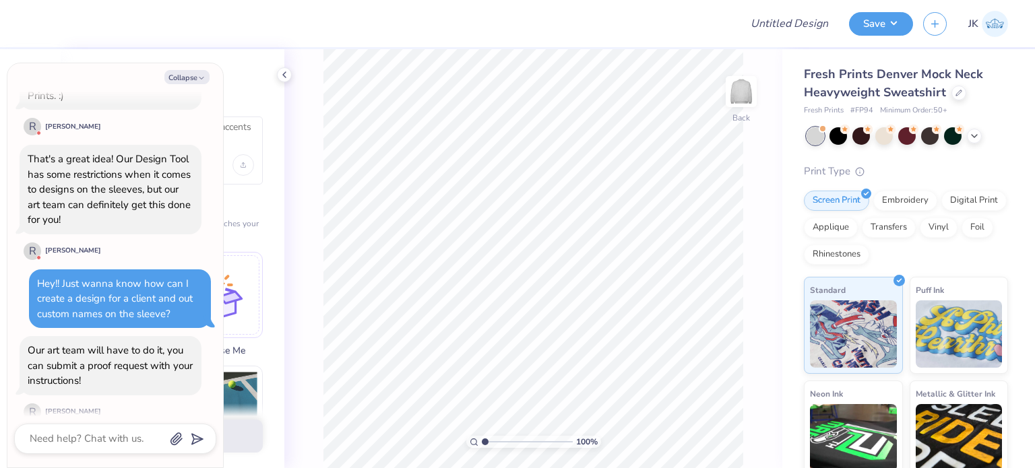
drag, startPoint x: 62, startPoint y: 428, endPoint x: 65, endPoint y: 437, distance: 9.8
click at [65, 437] on div at bounding box center [115, 439] width 202 height 30
click at [65, 437] on textarea at bounding box center [96, 439] width 137 height 18
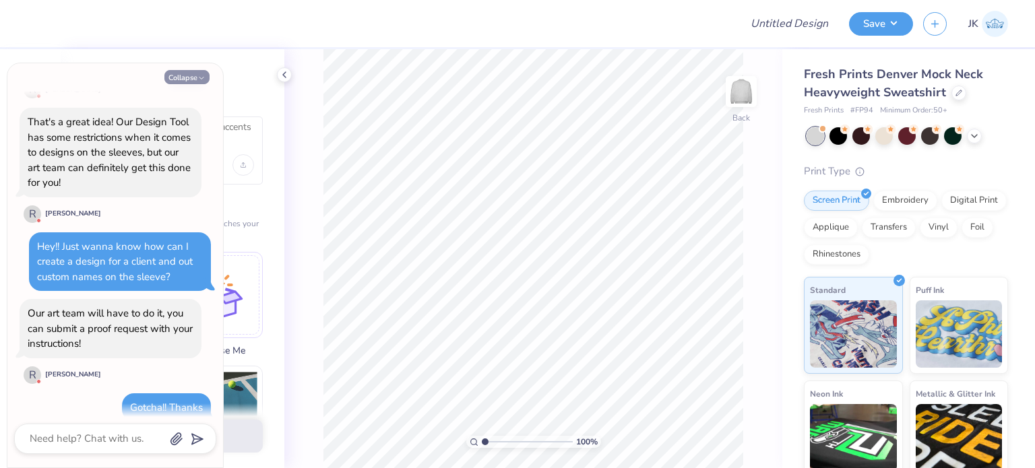
click at [191, 77] on button "Collapse" at bounding box center [186, 77] width 45 height 14
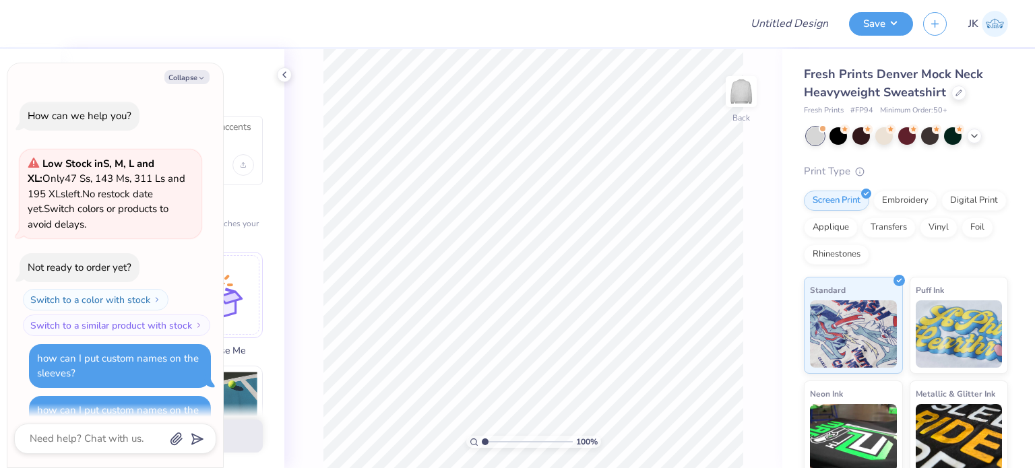
scroll to position [497, 0]
